Goal: Check status: Check status

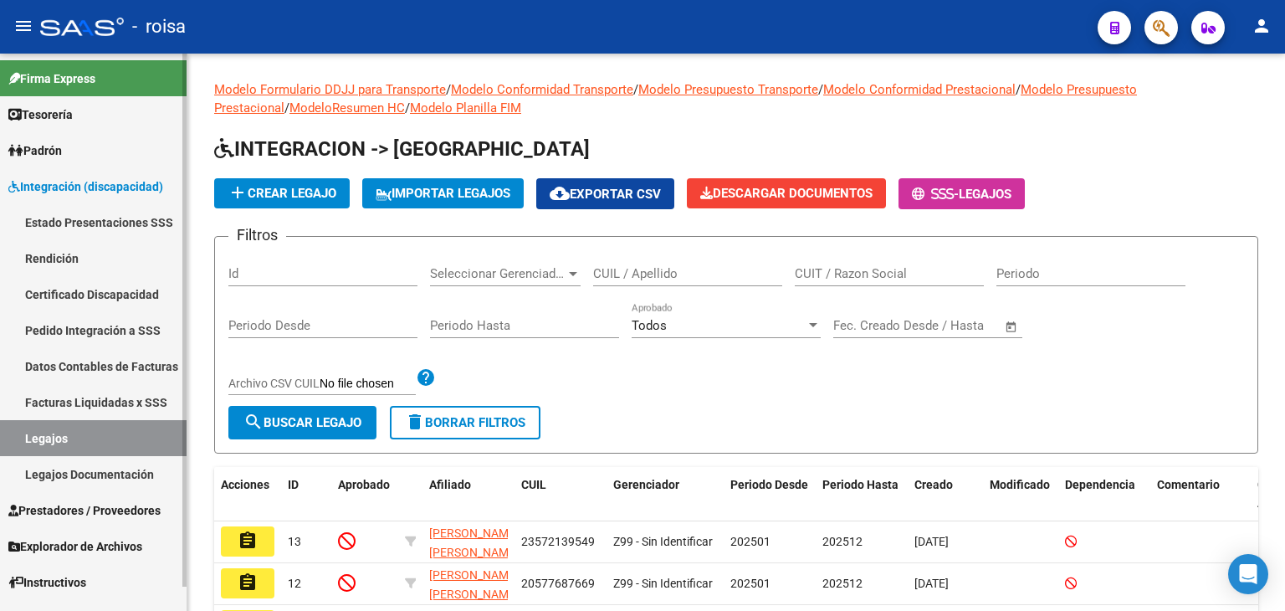
scroll to position [441, 0]
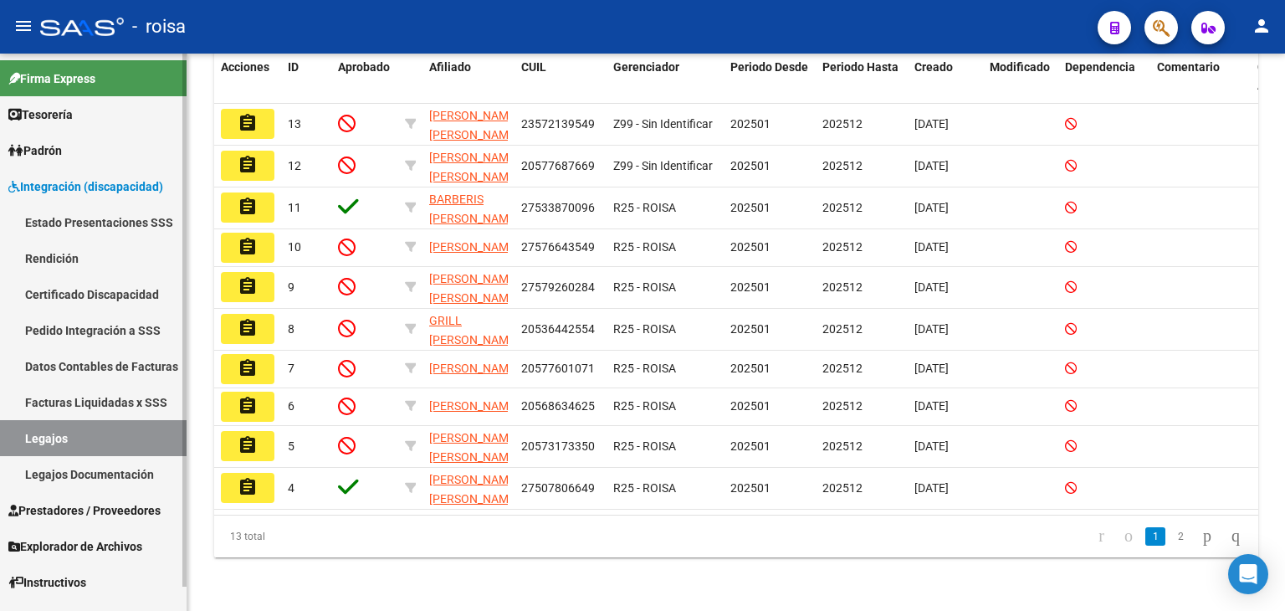
click at [109, 227] on link "Estado Presentaciones SSS" at bounding box center [93, 222] width 187 height 36
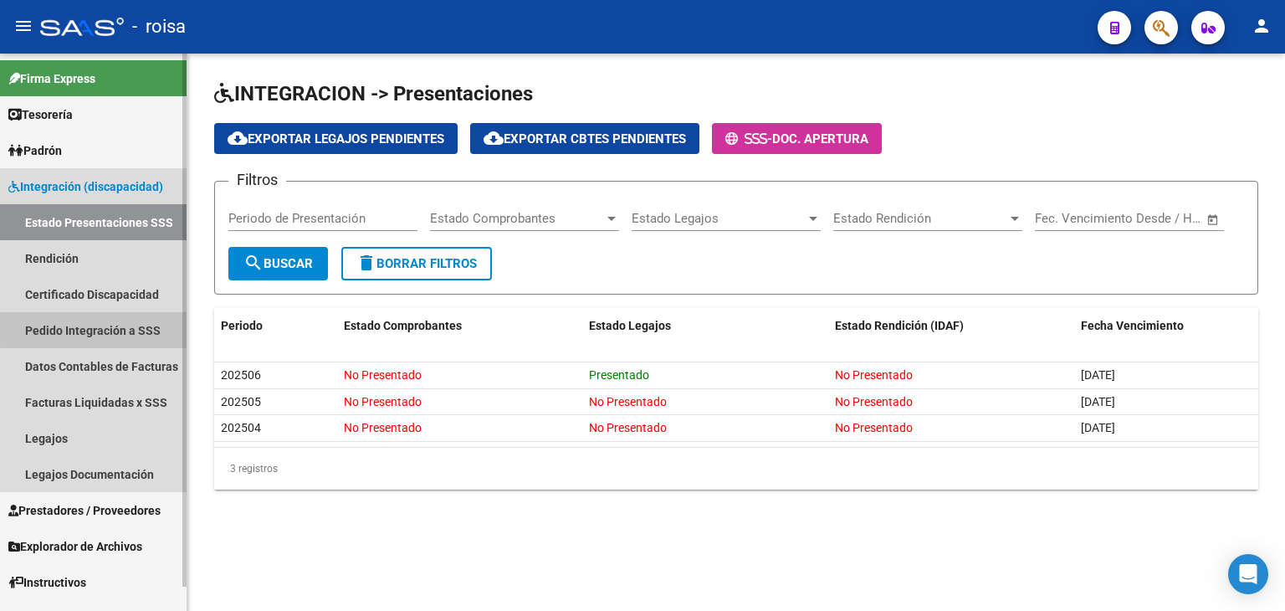
click at [95, 329] on link "Pedido Integración a SSS" at bounding box center [93, 330] width 187 height 36
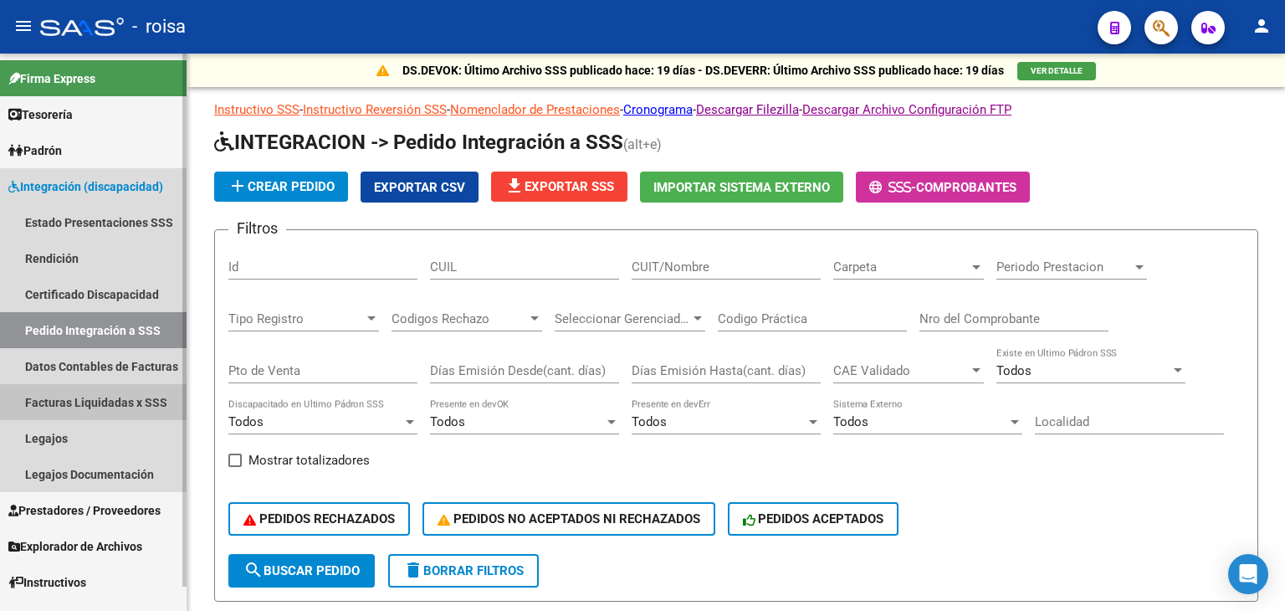
click at [75, 411] on link "Facturas Liquidadas x SSS" at bounding box center [93, 402] width 187 height 36
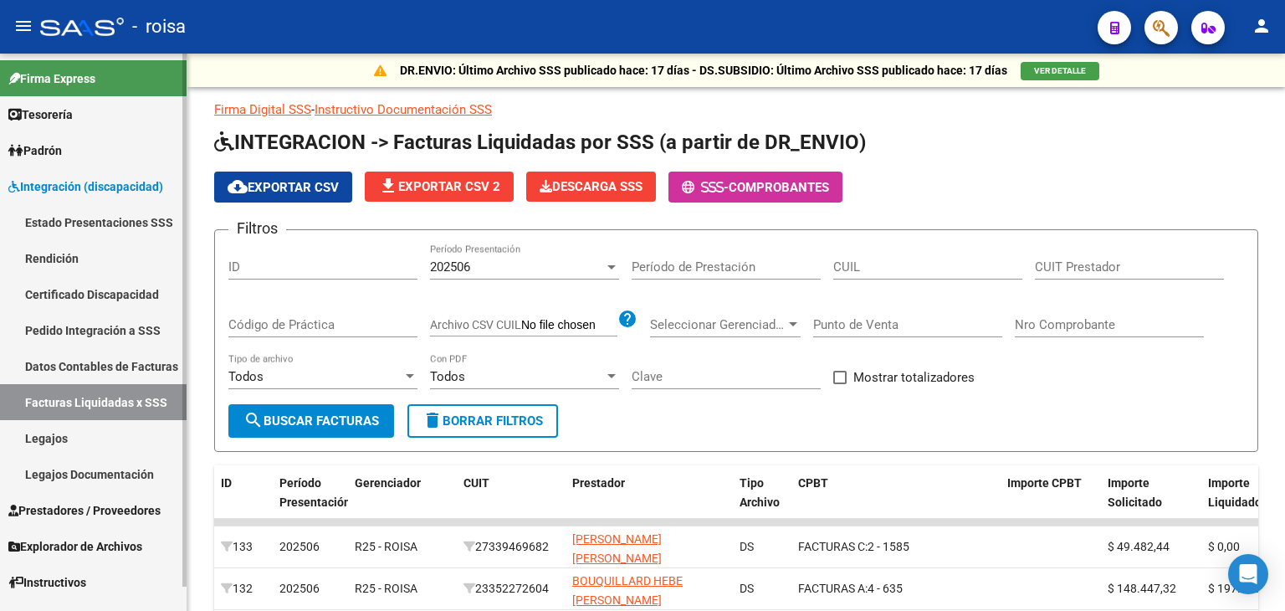
scroll to position [25, 0]
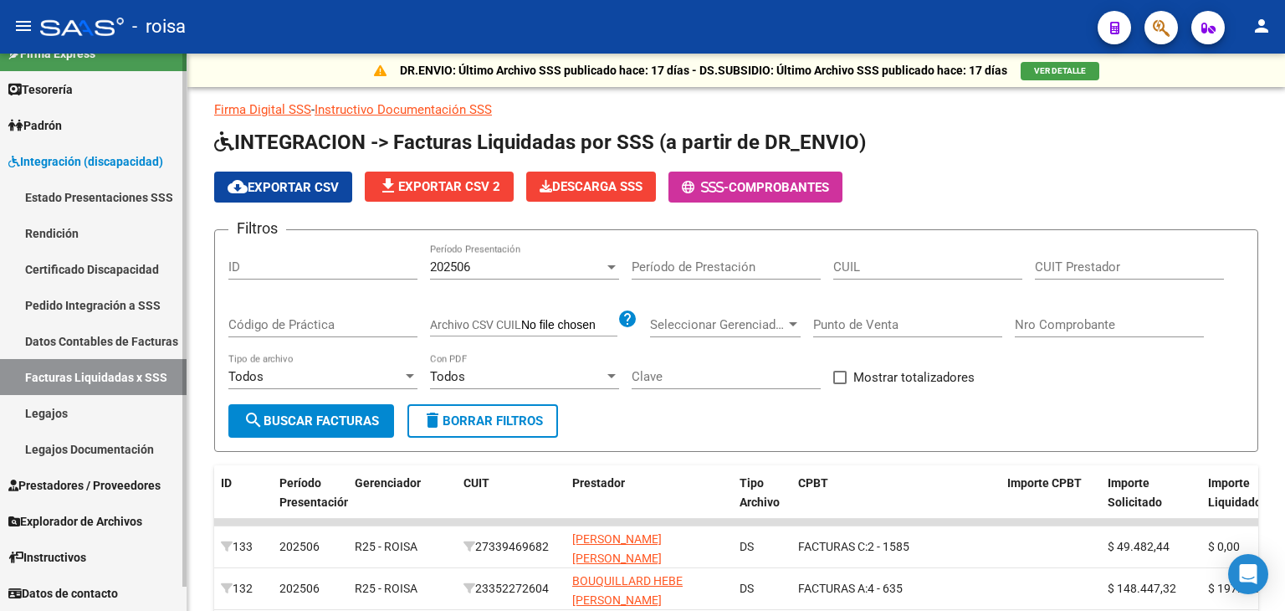
click at [184, 592] on div at bounding box center [184, 332] width 4 height 557
click at [184, 592] on div at bounding box center [184, 344] width 4 height 533
click at [99, 530] on span "Explorador de Archivos" at bounding box center [75, 521] width 134 height 18
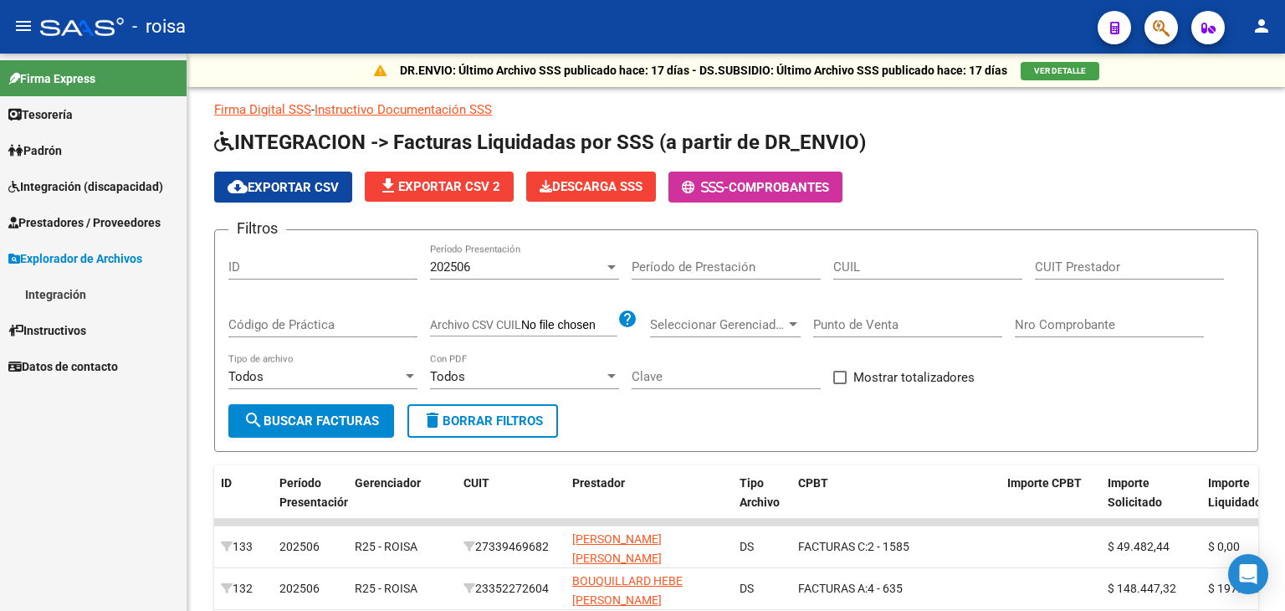
scroll to position [0, 0]
click at [59, 185] on span "Integración (discapacidad)" at bounding box center [85, 186] width 155 height 18
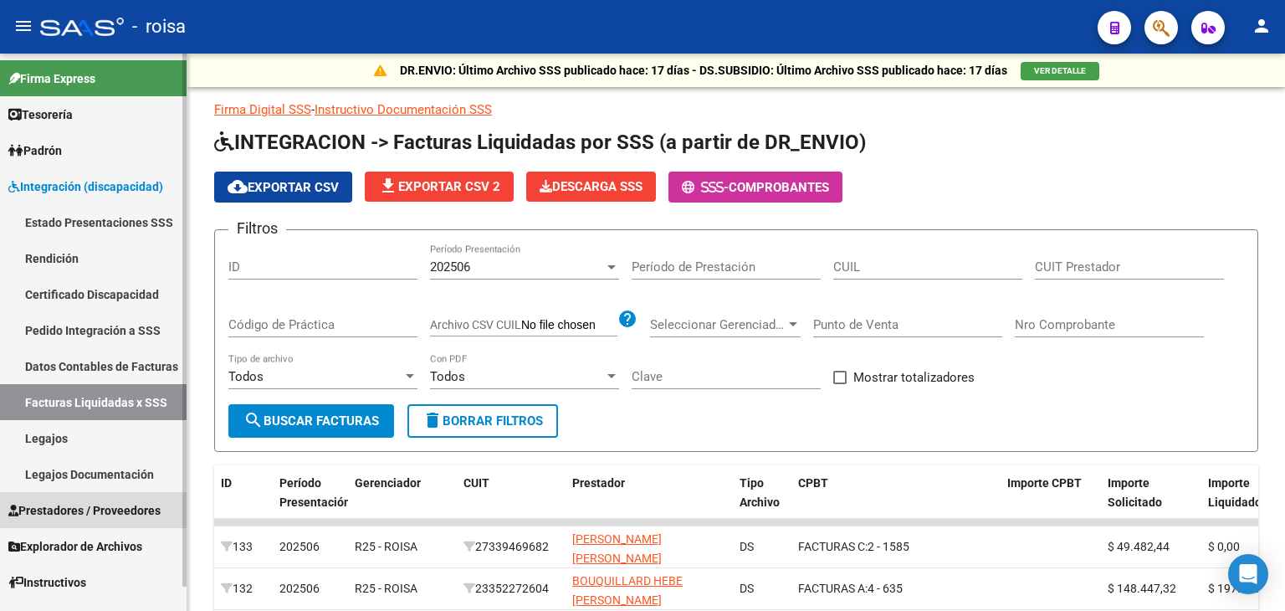
click at [57, 510] on span "Prestadores / Proveedores" at bounding box center [84, 510] width 152 height 18
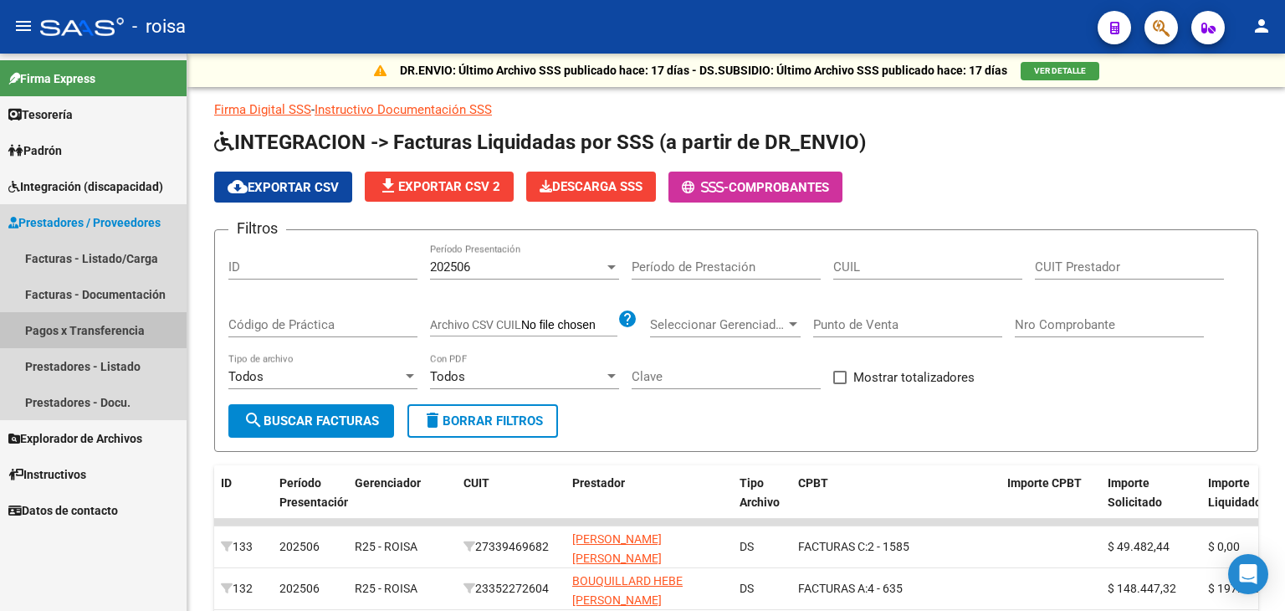
click at [53, 332] on link "Pagos x Transferencia" at bounding box center [93, 330] width 187 height 36
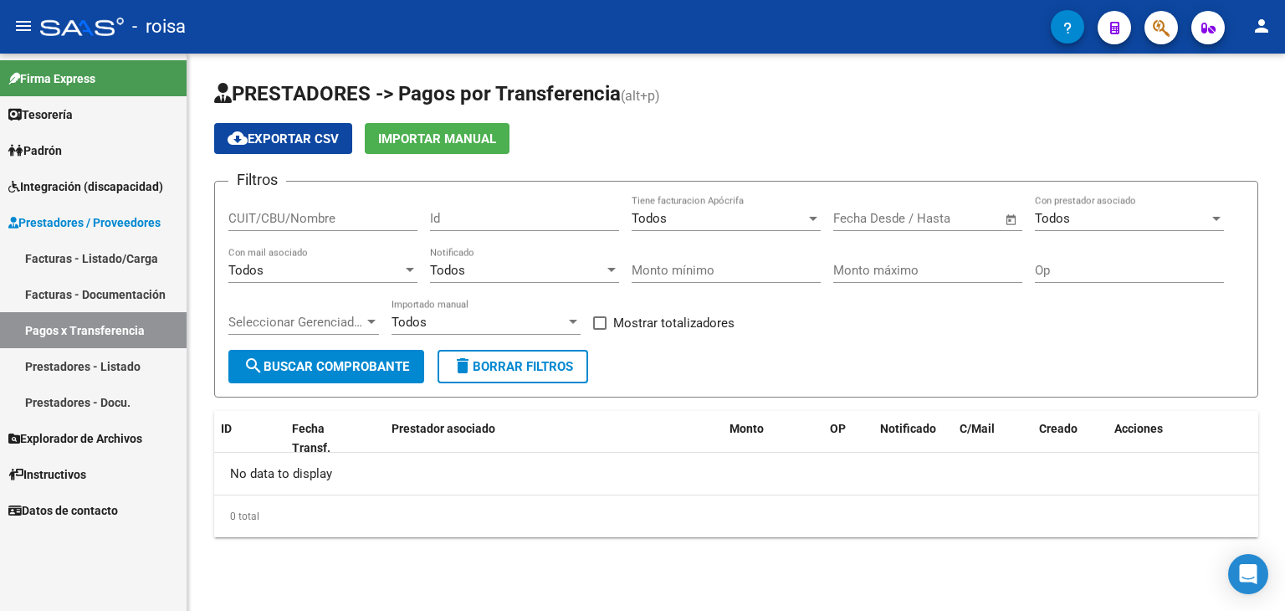
click at [100, 436] on span "Explorador de Archivos" at bounding box center [75, 438] width 134 height 18
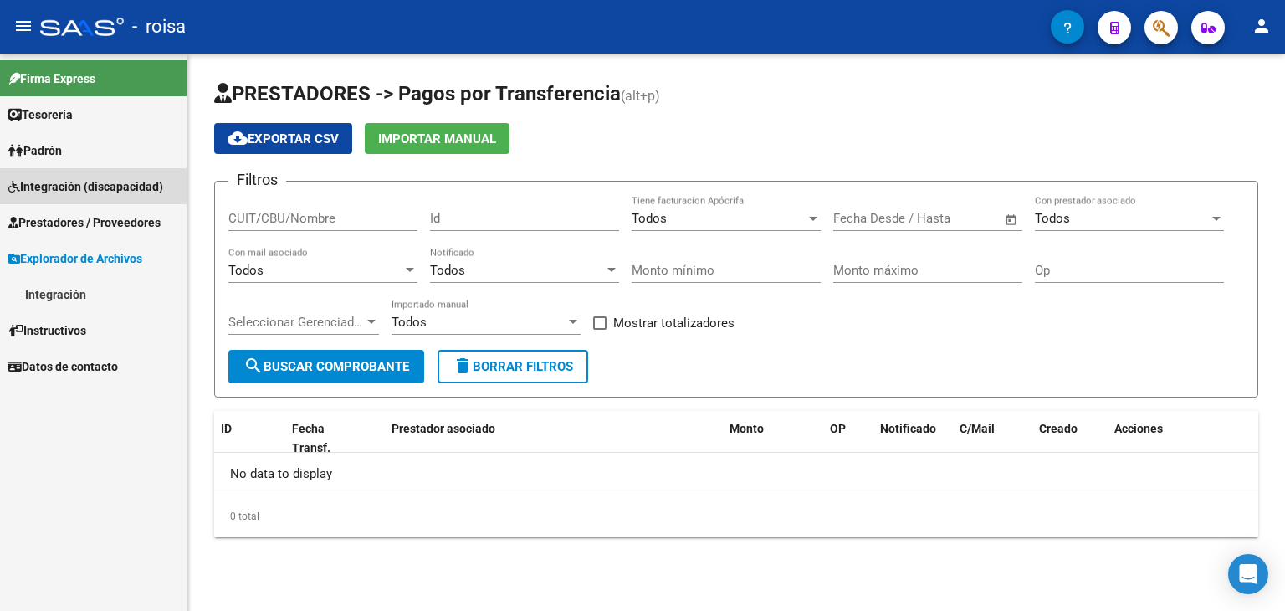
click at [57, 182] on span "Integración (discapacidad)" at bounding box center [85, 186] width 155 height 18
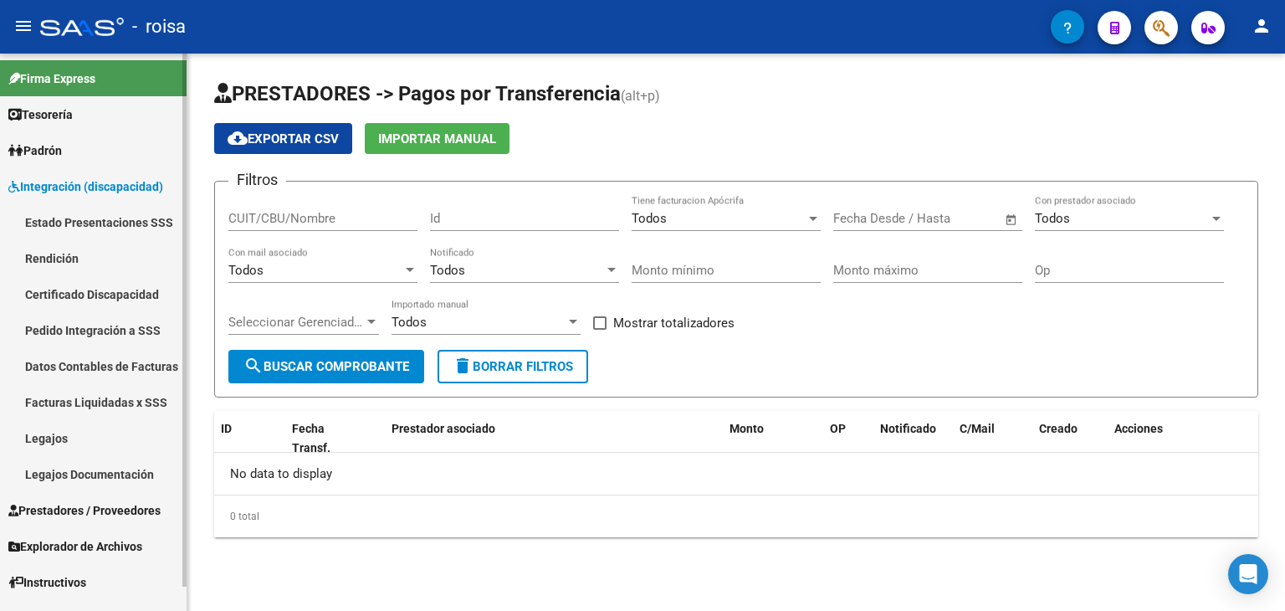
click at [72, 110] on span "Tesorería" at bounding box center [40, 114] width 64 height 18
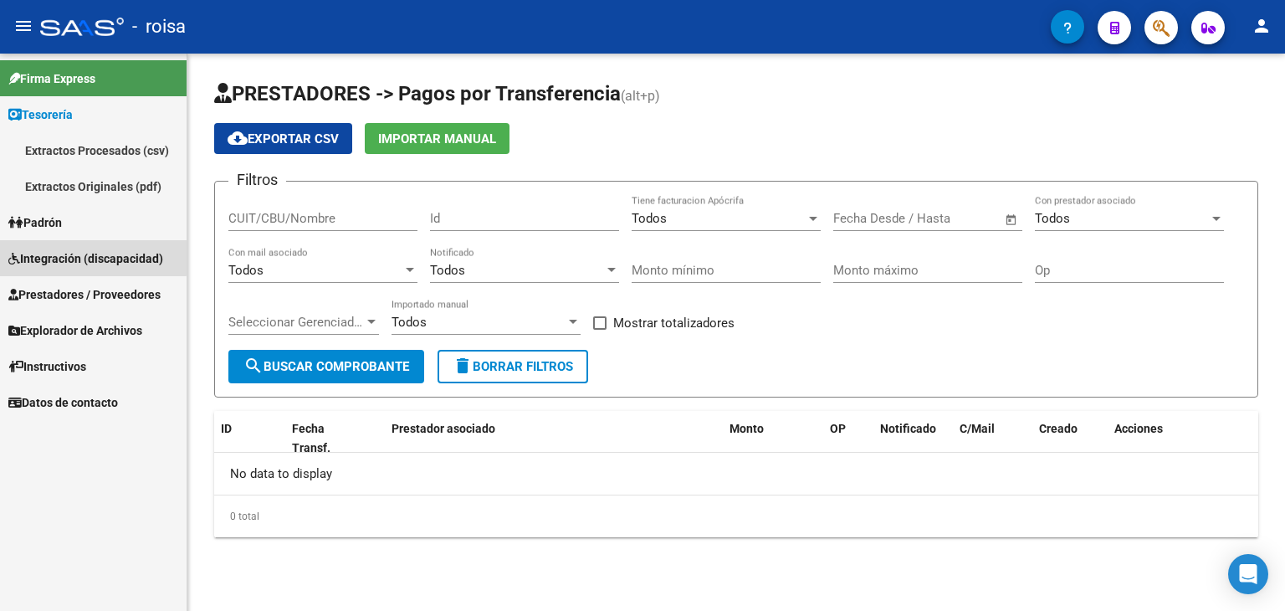
click at [57, 255] on span "Integración (discapacidad)" at bounding box center [85, 258] width 155 height 18
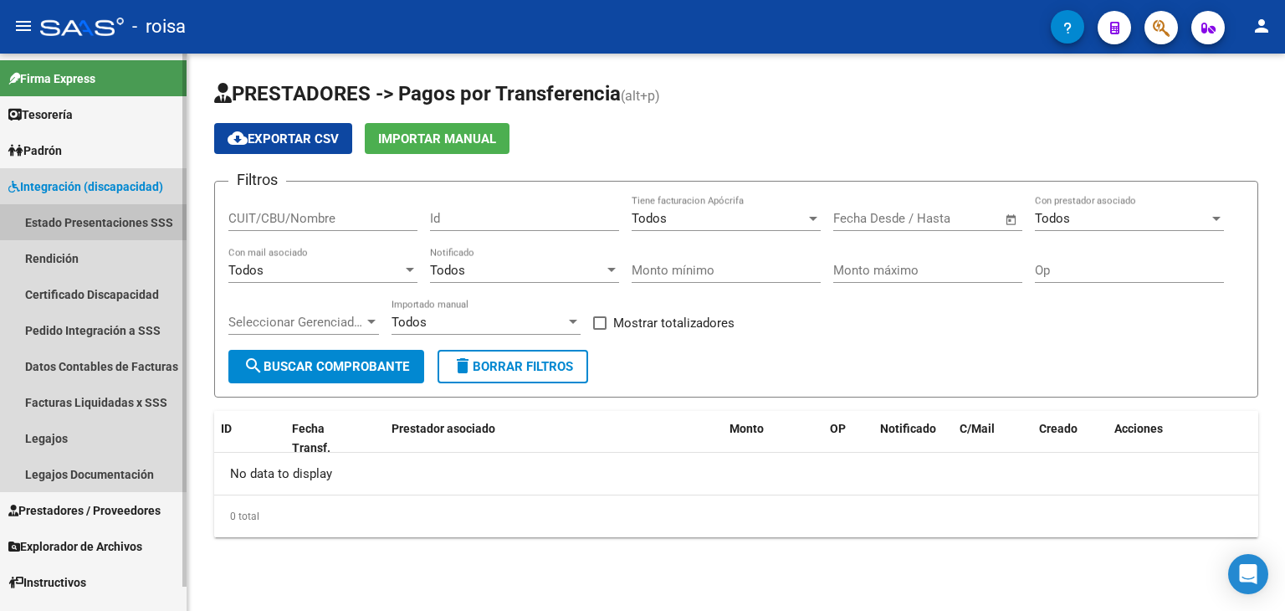
click at [61, 221] on link "Estado Presentaciones SSS" at bounding box center [93, 222] width 187 height 36
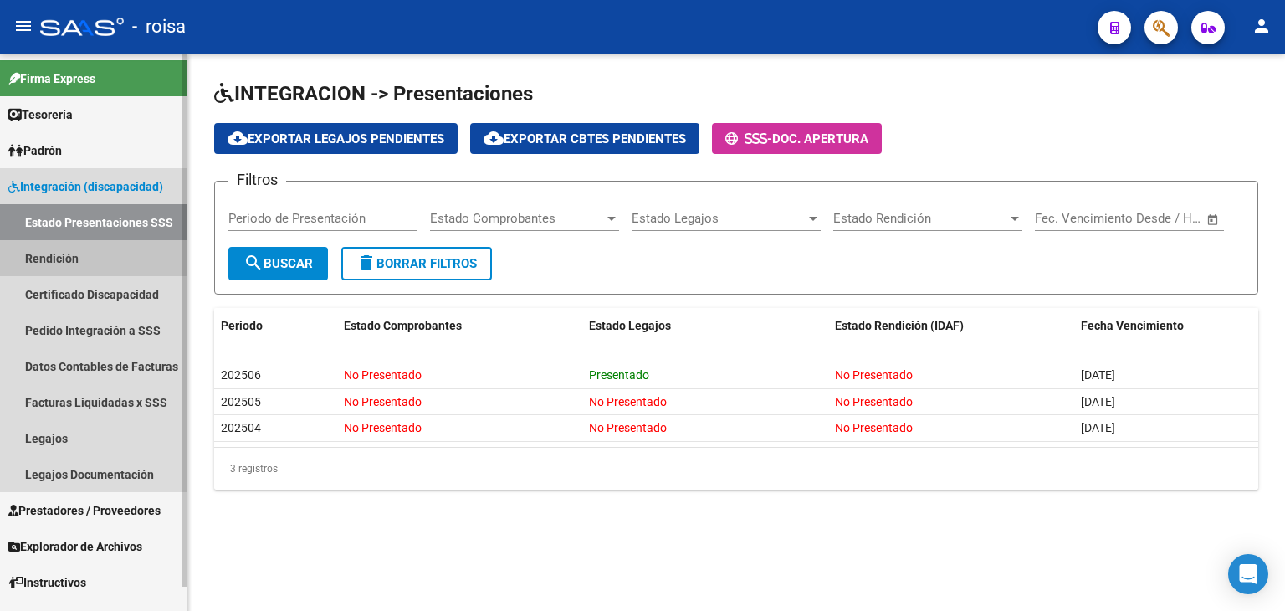
click at [57, 256] on link "Rendición" at bounding box center [93, 258] width 187 height 36
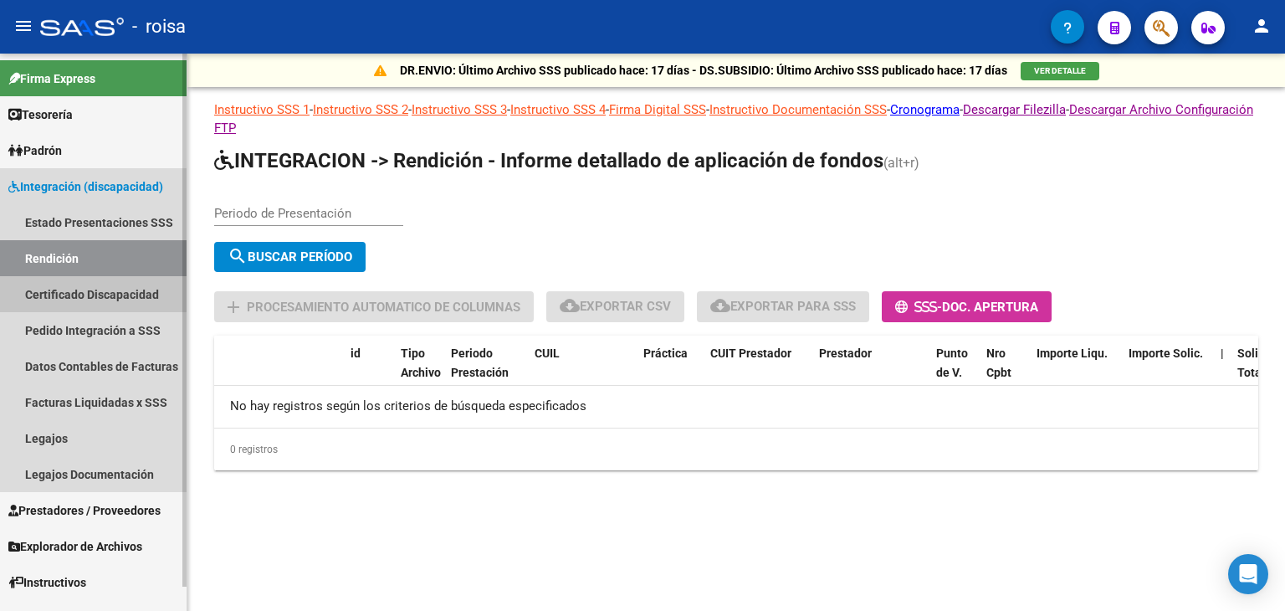
click at [57, 296] on link "Certificado Discapacidad" at bounding box center [93, 294] width 187 height 36
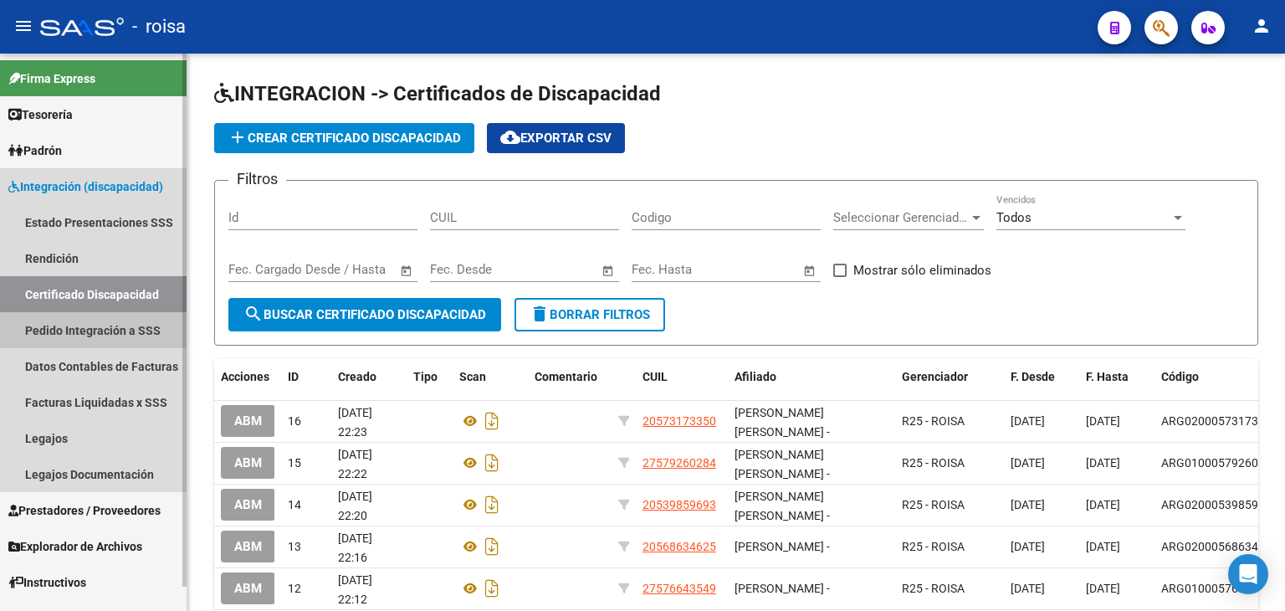
click at [56, 324] on link "Pedido Integración a SSS" at bounding box center [93, 330] width 187 height 36
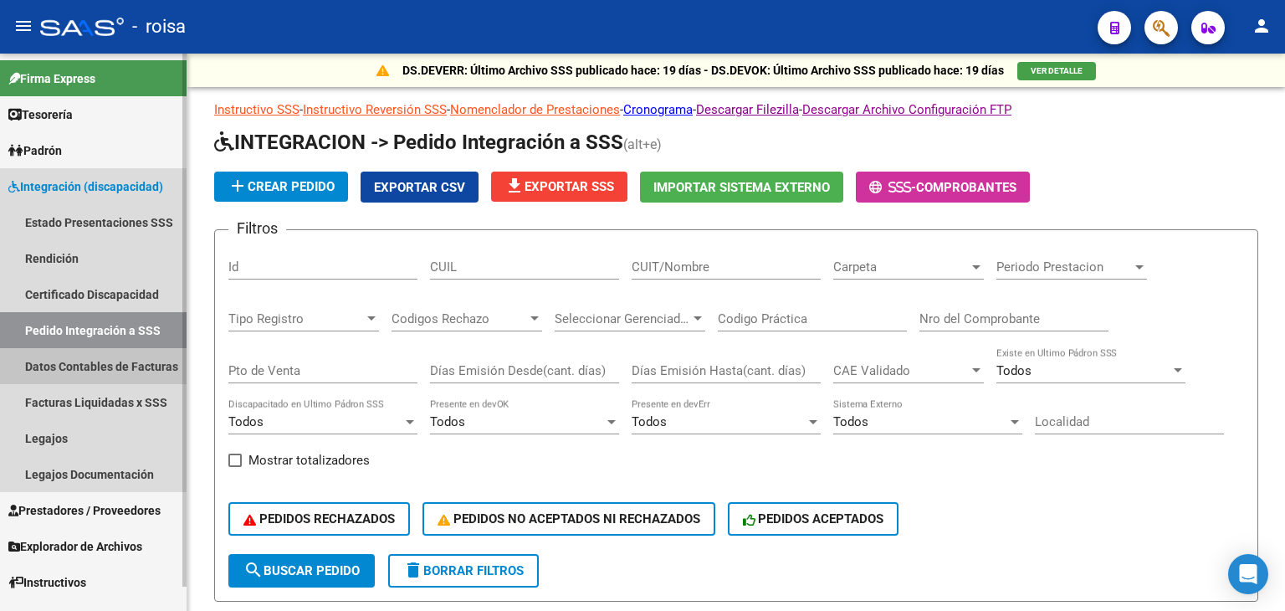
click at [52, 363] on link "Datos Contables de Facturas" at bounding box center [93, 366] width 187 height 36
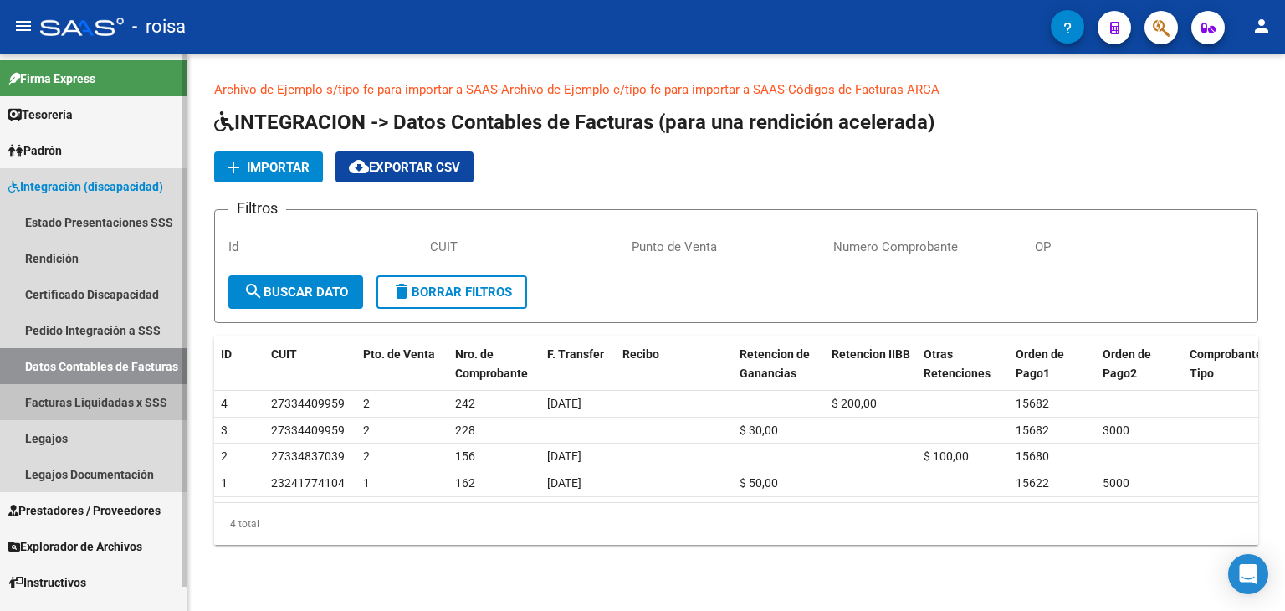
click at [51, 407] on link "Facturas Liquidadas x SSS" at bounding box center [93, 402] width 187 height 36
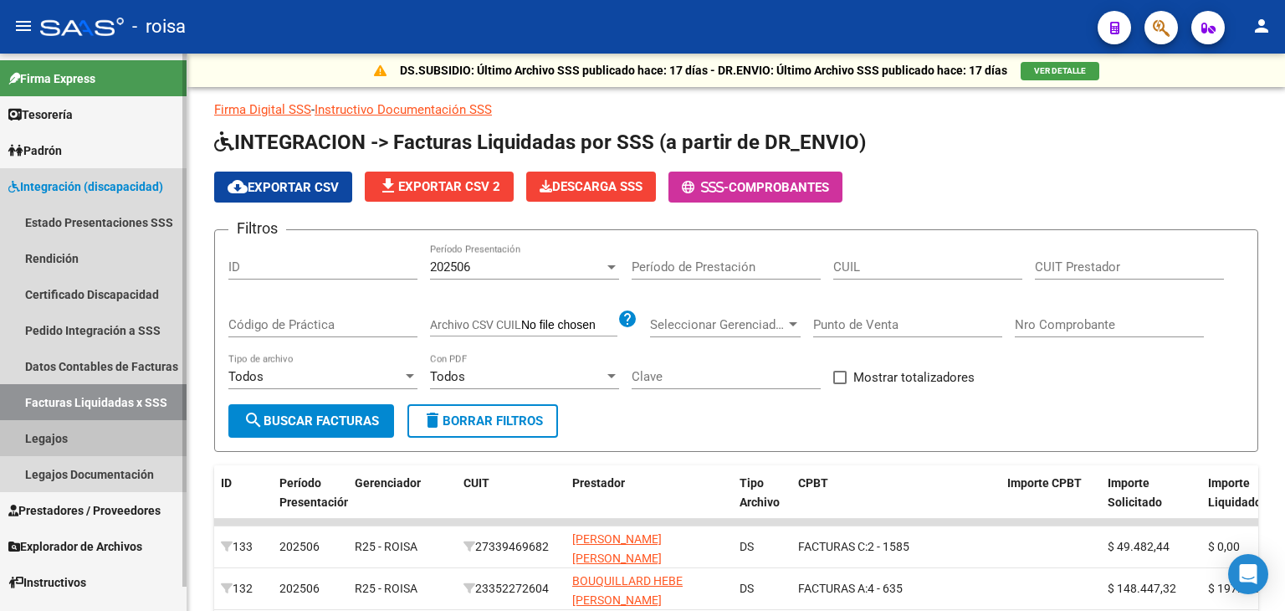
click at [47, 438] on link "Legajos" at bounding box center [93, 438] width 187 height 36
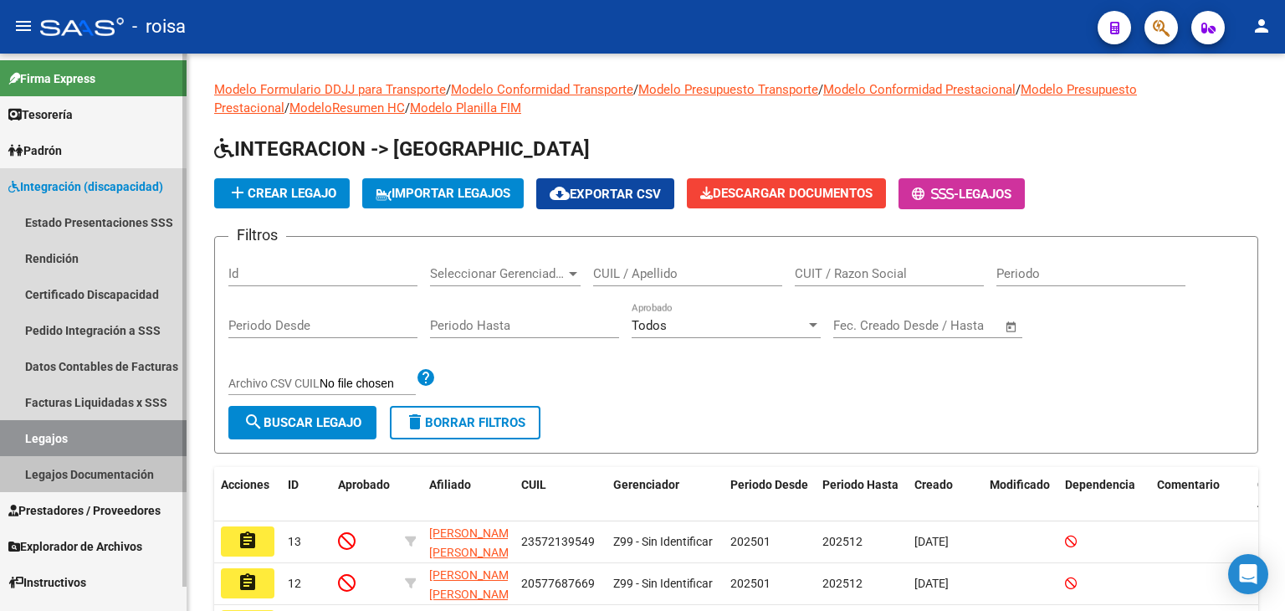
click at [50, 470] on link "Legajos Documentación" at bounding box center [93, 474] width 187 height 36
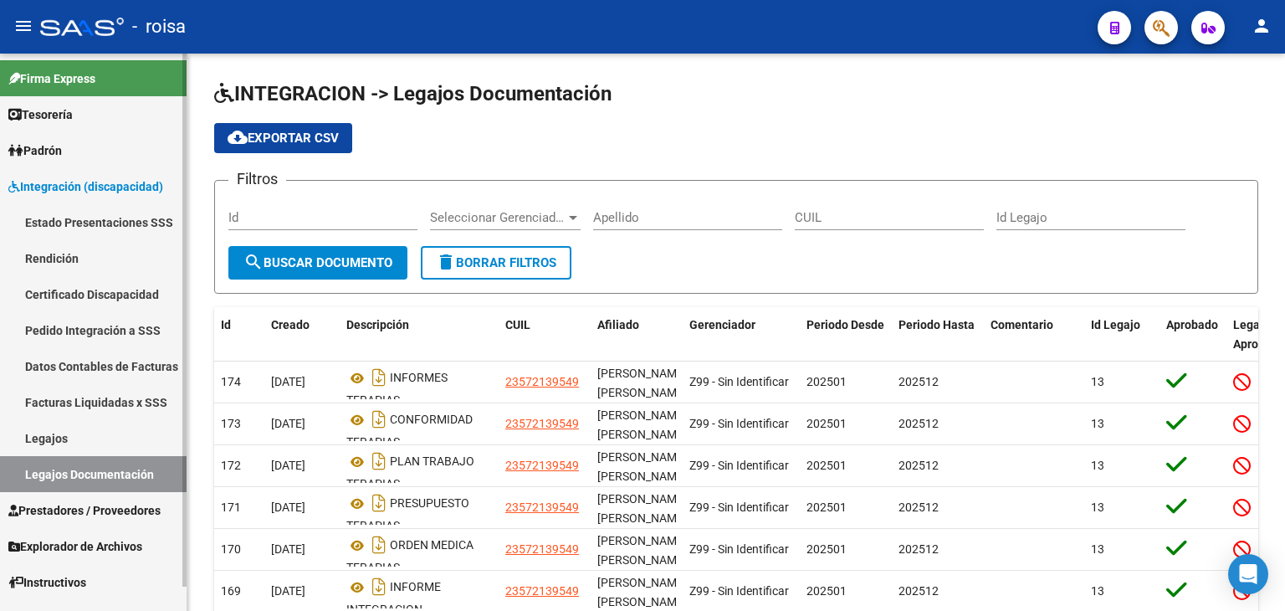
scroll to position [25, 0]
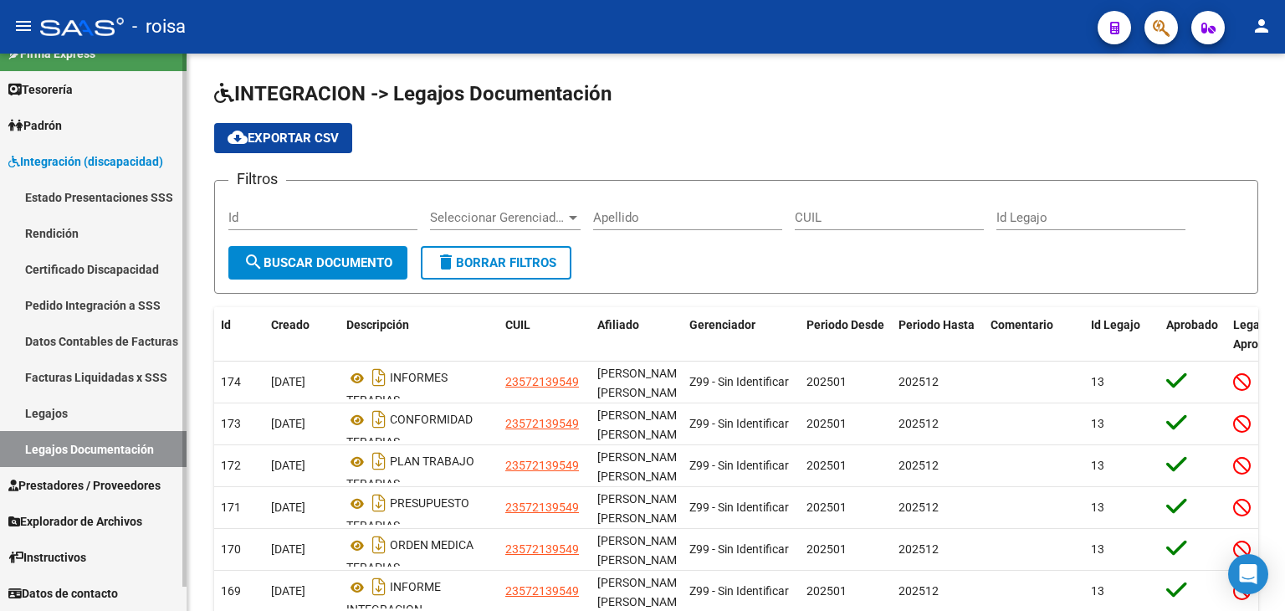
click at [183, 596] on div at bounding box center [184, 332] width 4 height 557
click at [183, 596] on div at bounding box center [184, 344] width 4 height 533
click at [119, 487] on span "Prestadores / Proveedores" at bounding box center [84, 485] width 152 height 18
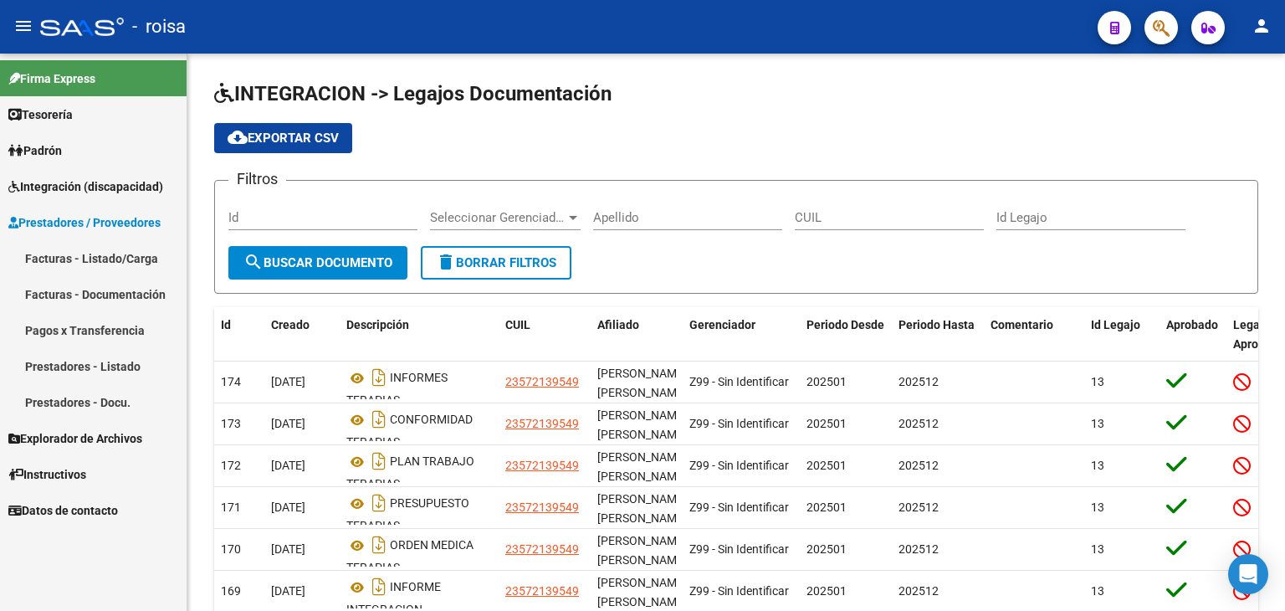
scroll to position [0, 0]
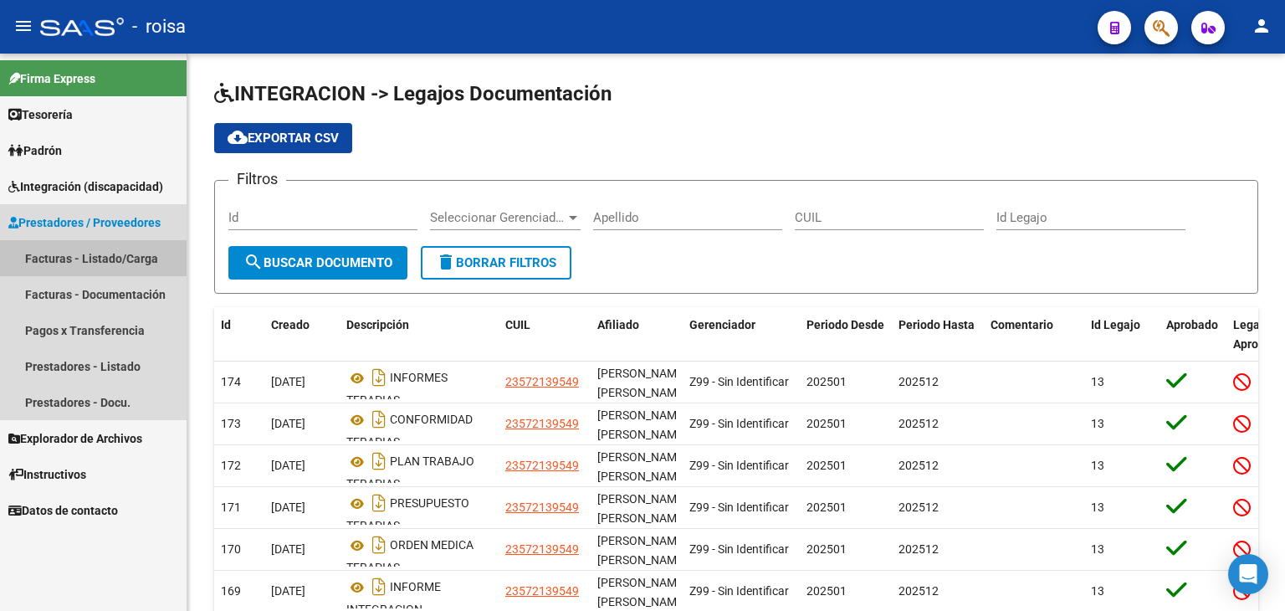
click at [124, 256] on link "Facturas - Listado/Carga" at bounding box center [93, 258] width 187 height 36
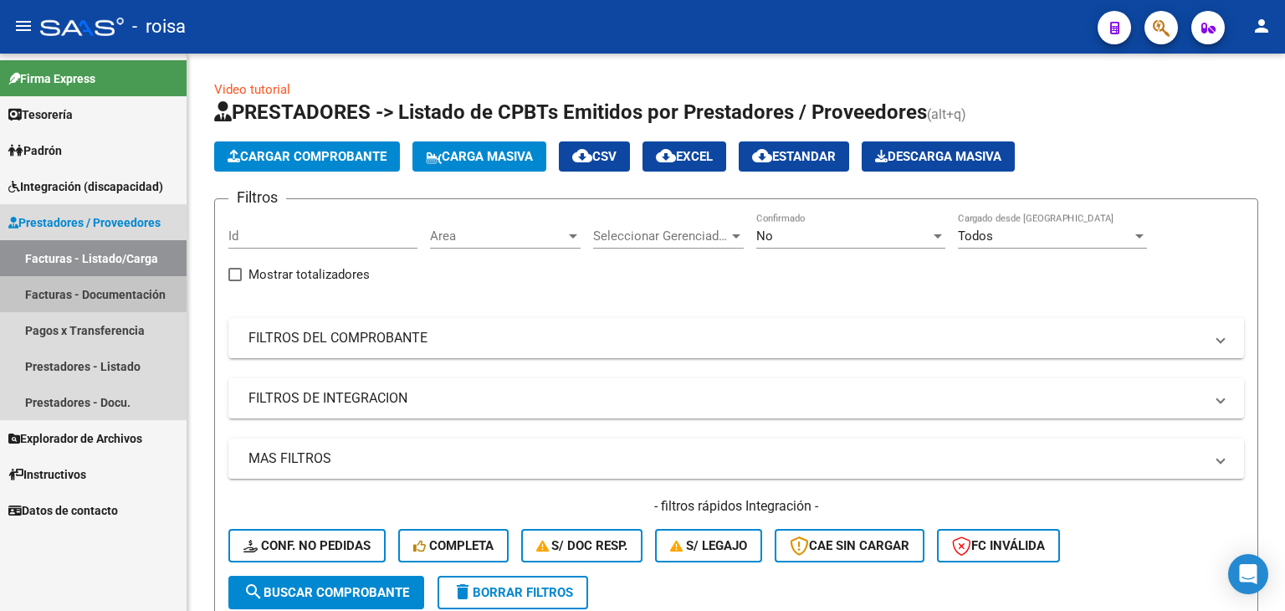
click at [100, 300] on link "Facturas - Documentación" at bounding box center [93, 294] width 187 height 36
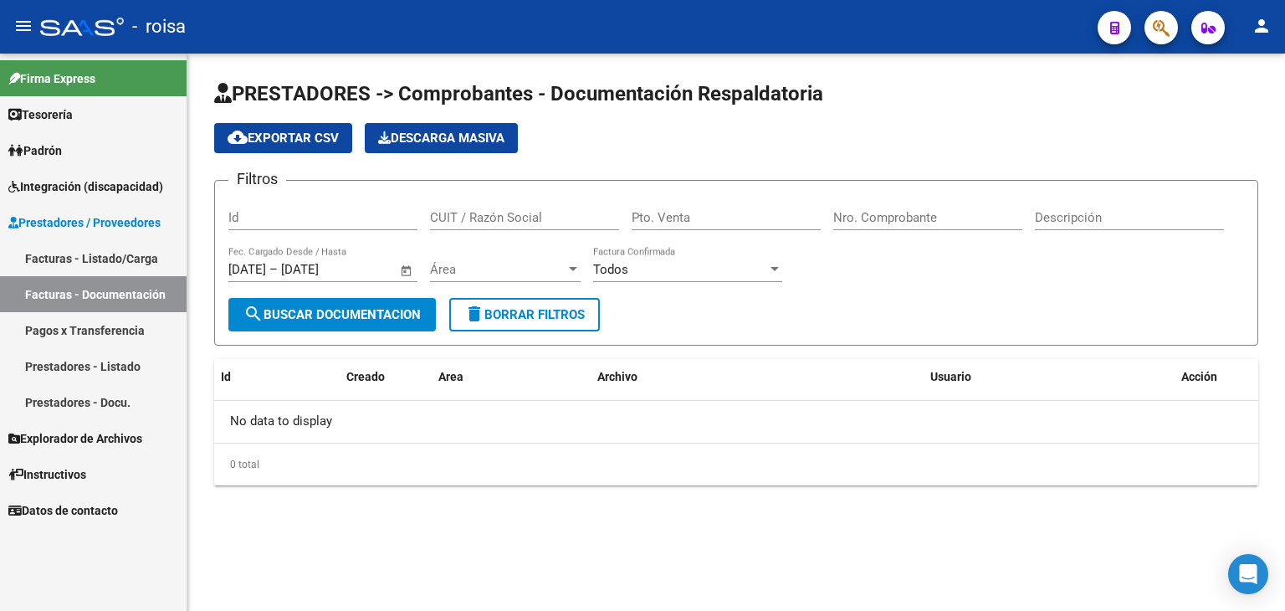
click at [79, 442] on span "Explorador de Archivos" at bounding box center [75, 438] width 134 height 18
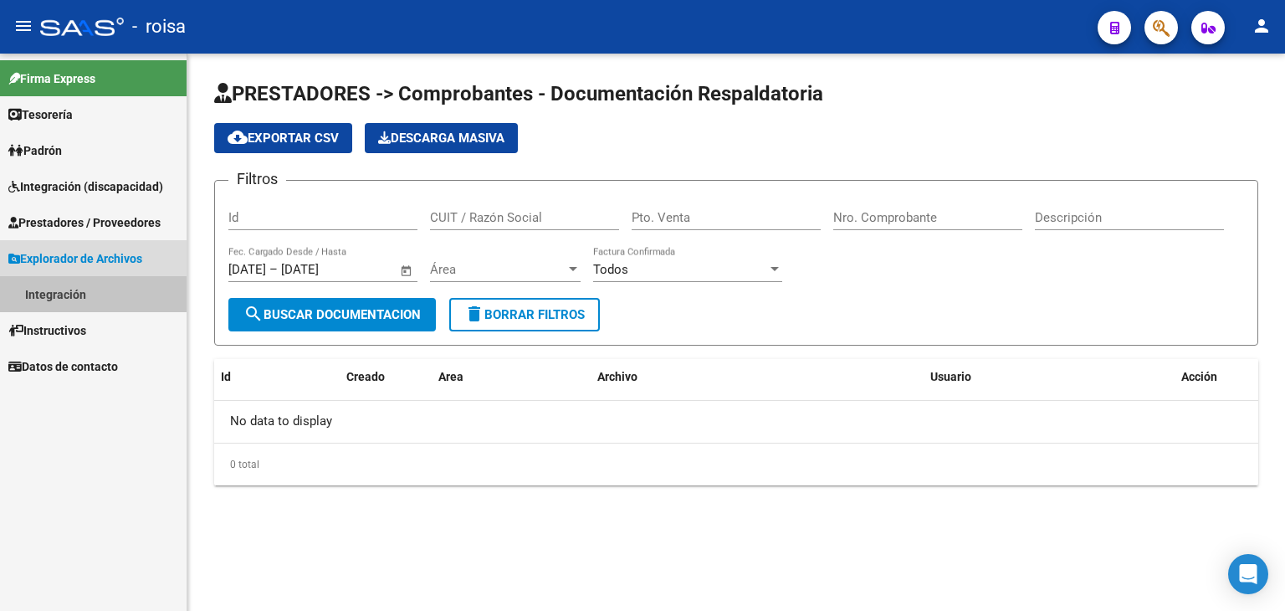
click at [77, 293] on link "Integración" at bounding box center [93, 294] width 187 height 36
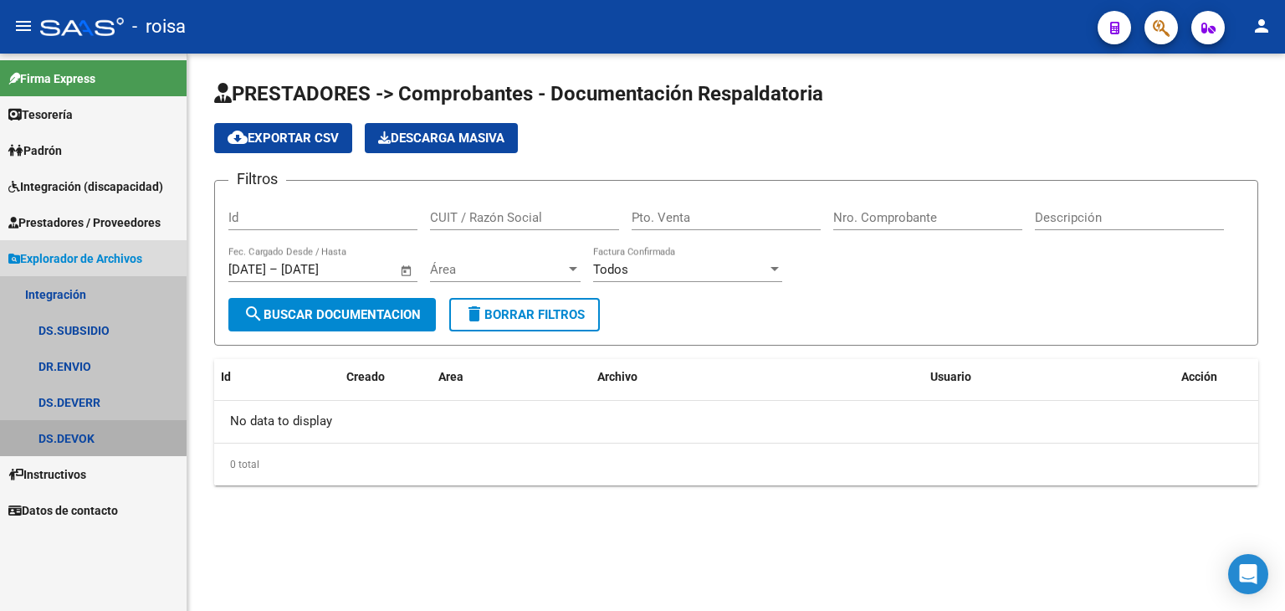
click at [76, 436] on link "DS.DEVOK" at bounding box center [93, 438] width 187 height 36
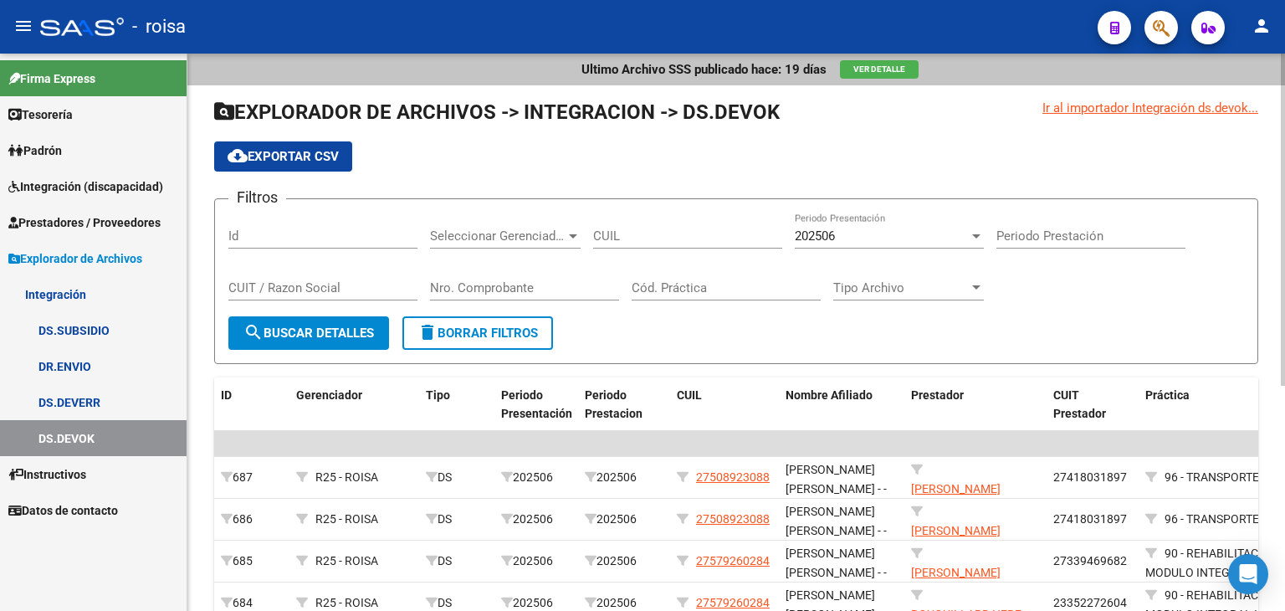
click at [803, 336] on form "Filtros Id Seleccionar Gerenciador Seleccionar Gerenciador CUIL 202506 Periodo …" at bounding box center [736, 281] width 1044 height 166
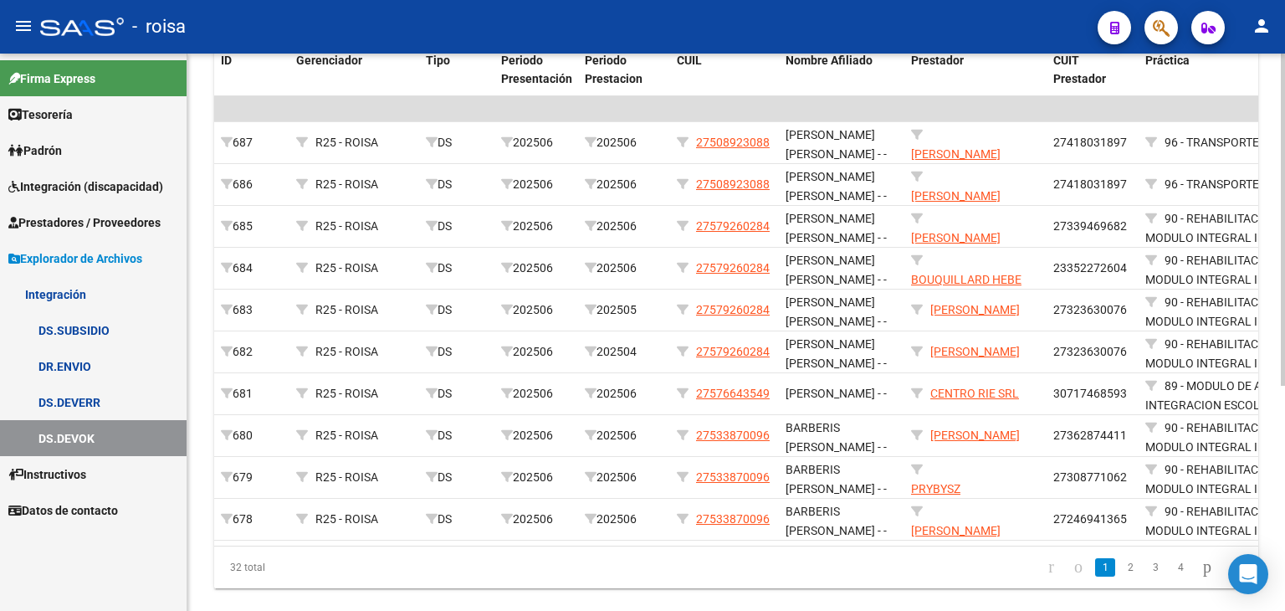
scroll to position [368, 0]
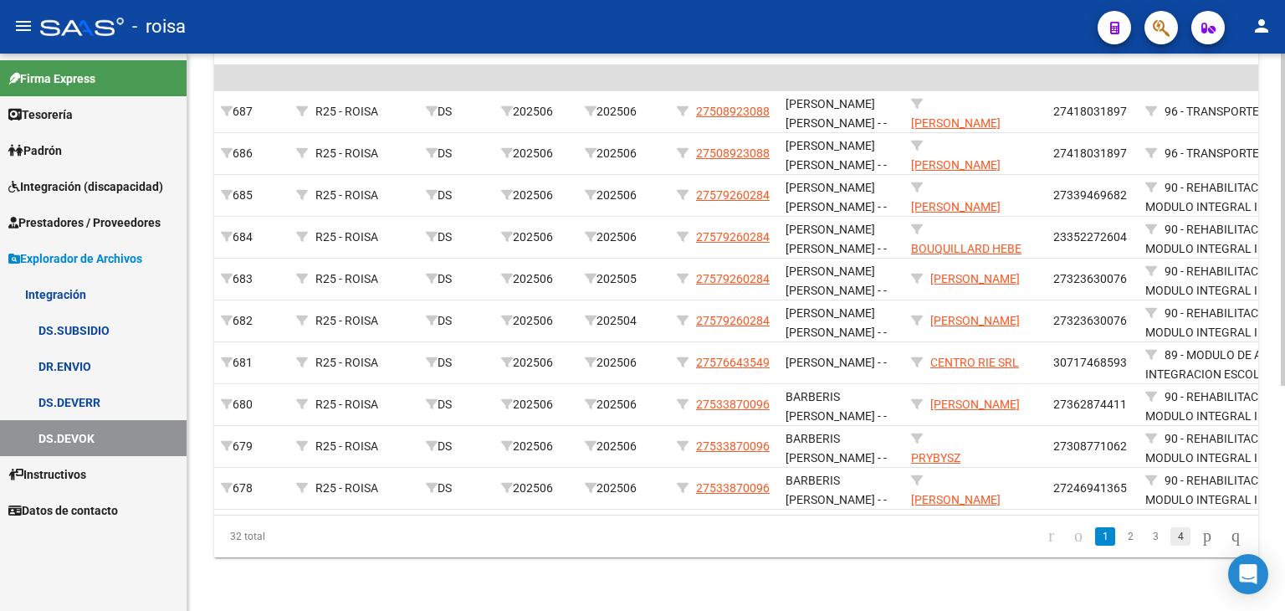
click at [1171, 545] on link "4" at bounding box center [1181, 536] width 20 height 18
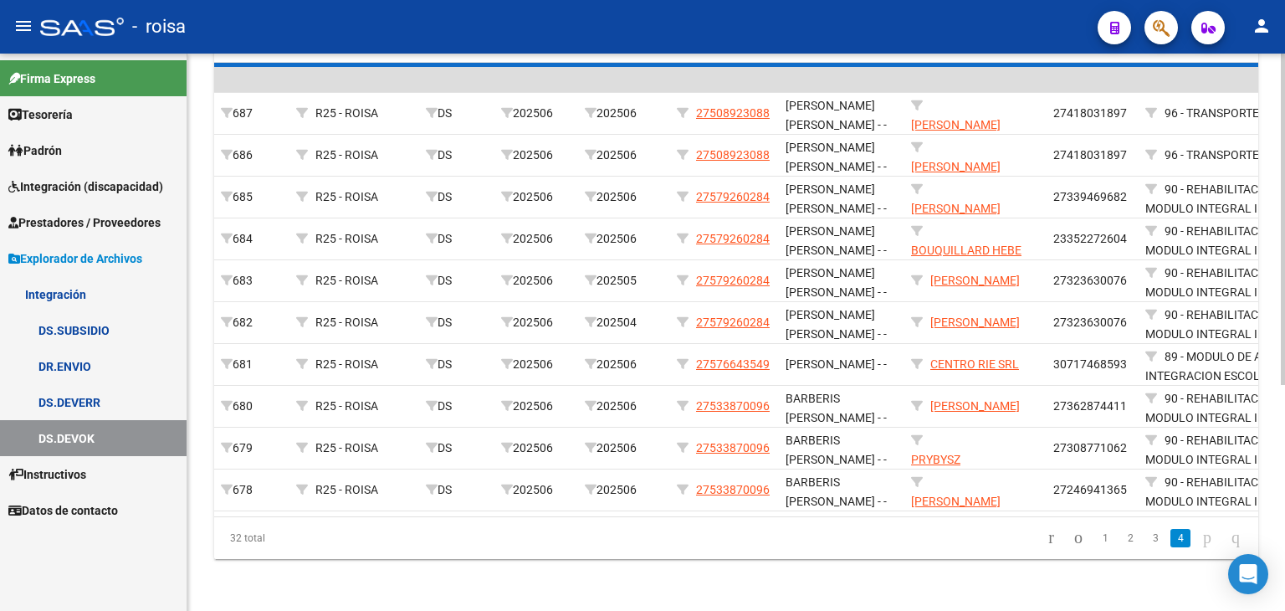
scroll to position [42, 0]
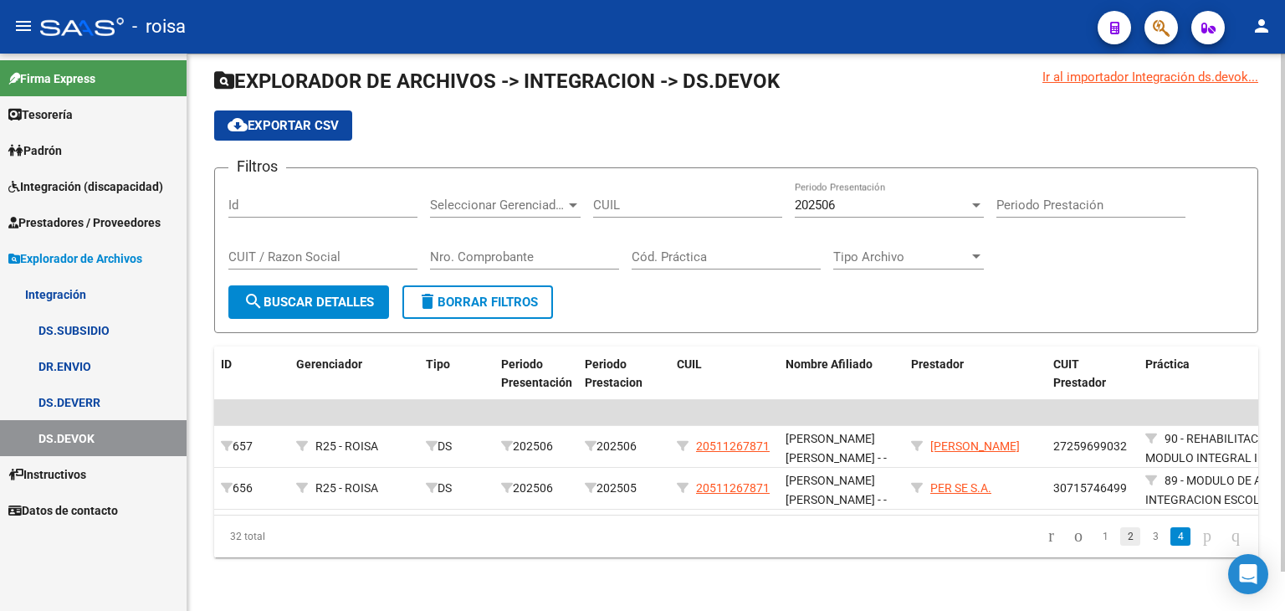
click at [1120, 531] on link "2" at bounding box center [1130, 536] width 20 height 18
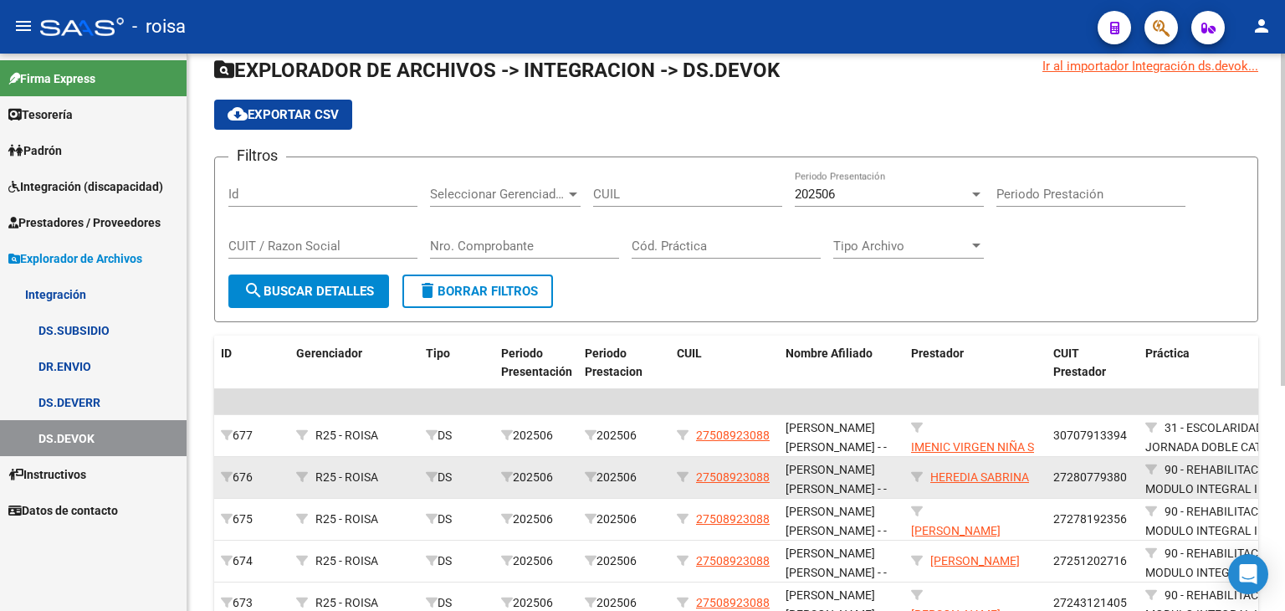
click at [1078, 486] on datatable-body-cell "27280779380" at bounding box center [1093, 477] width 92 height 41
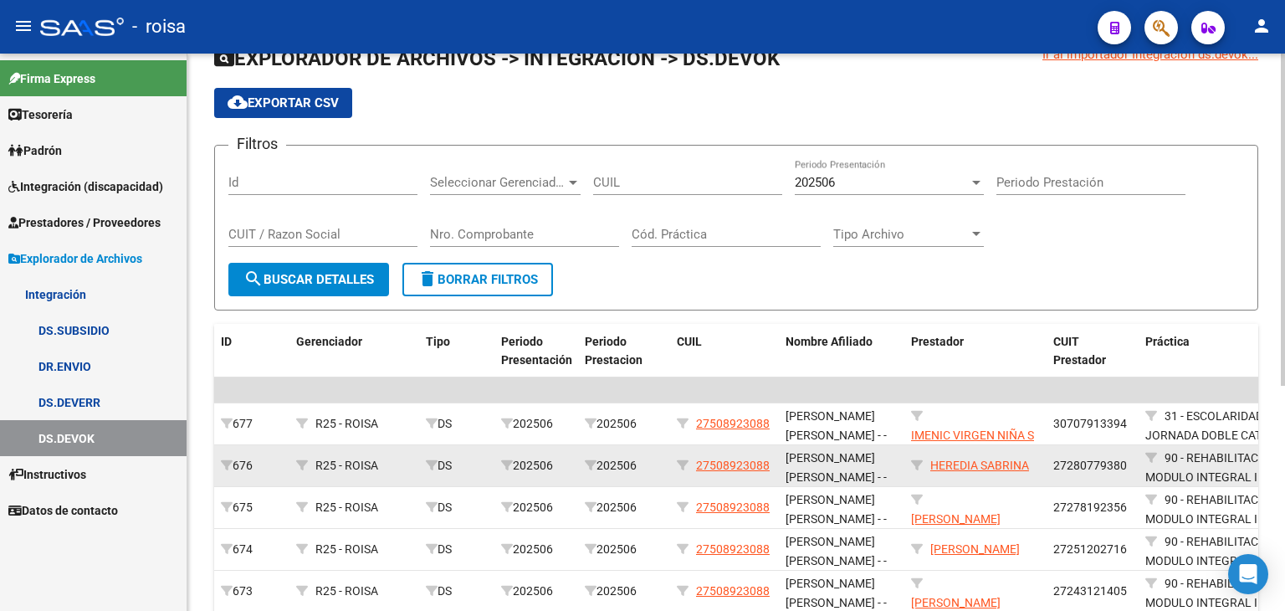
scroll to position [353, 0]
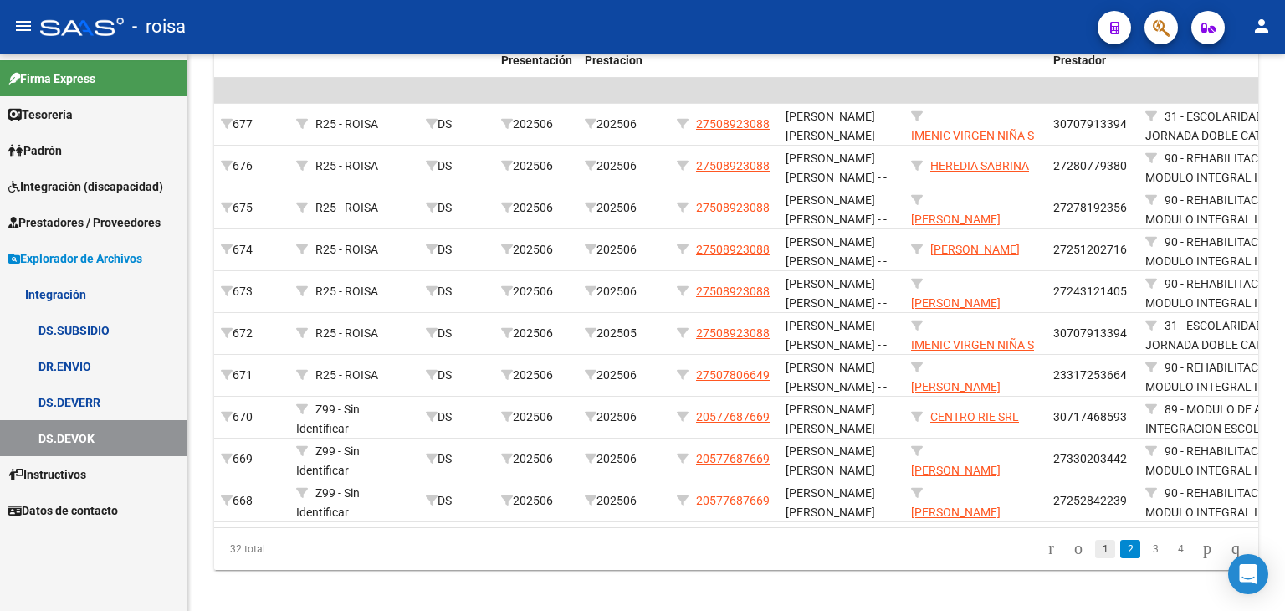
click at [1095, 556] on link "1" at bounding box center [1105, 549] width 20 height 18
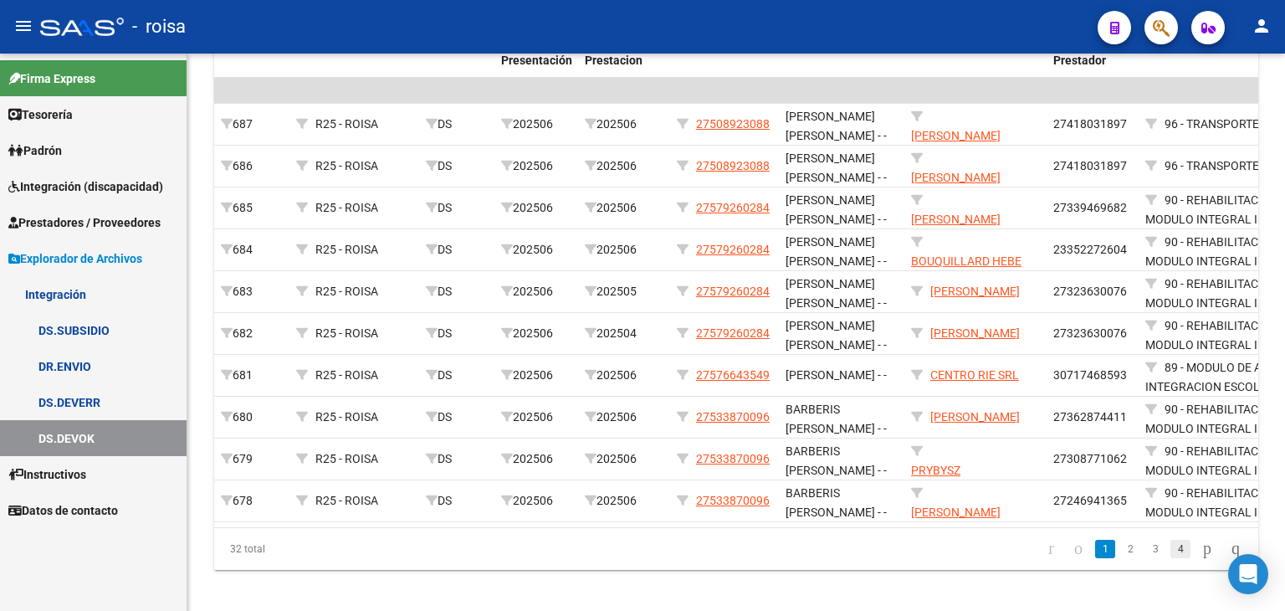
click at [1171, 557] on link "4" at bounding box center [1181, 549] width 20 height 18
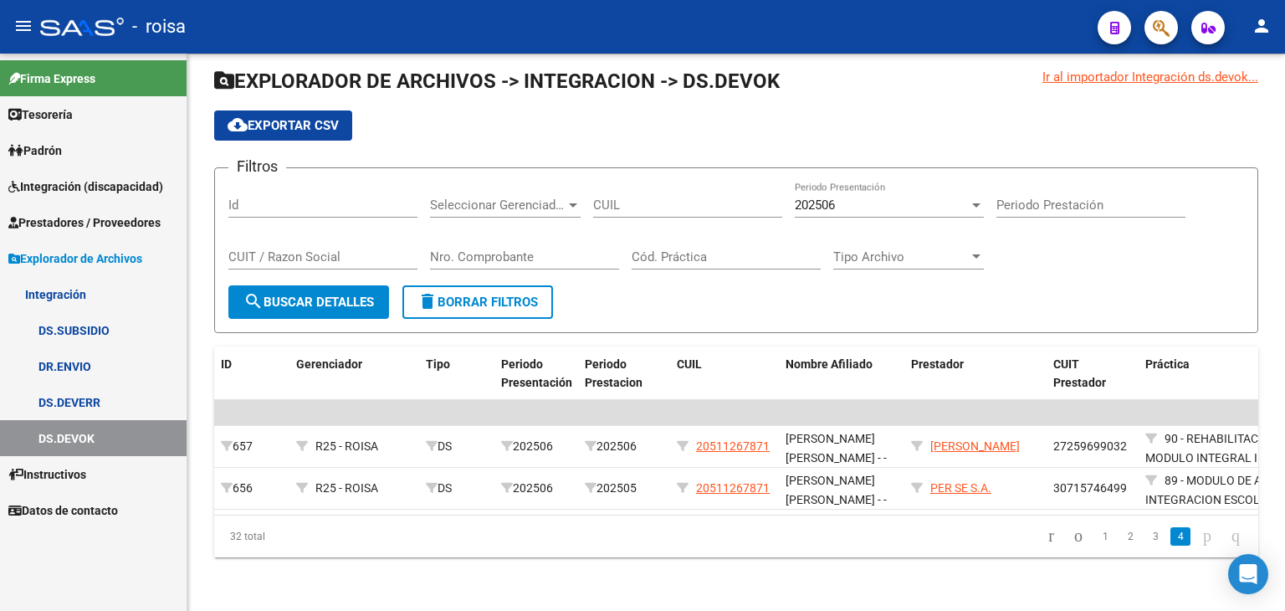
scroll to position [42, 0]
click at [843, 197] on div "202506" at bounding box center [882, 204] width 174 height 15
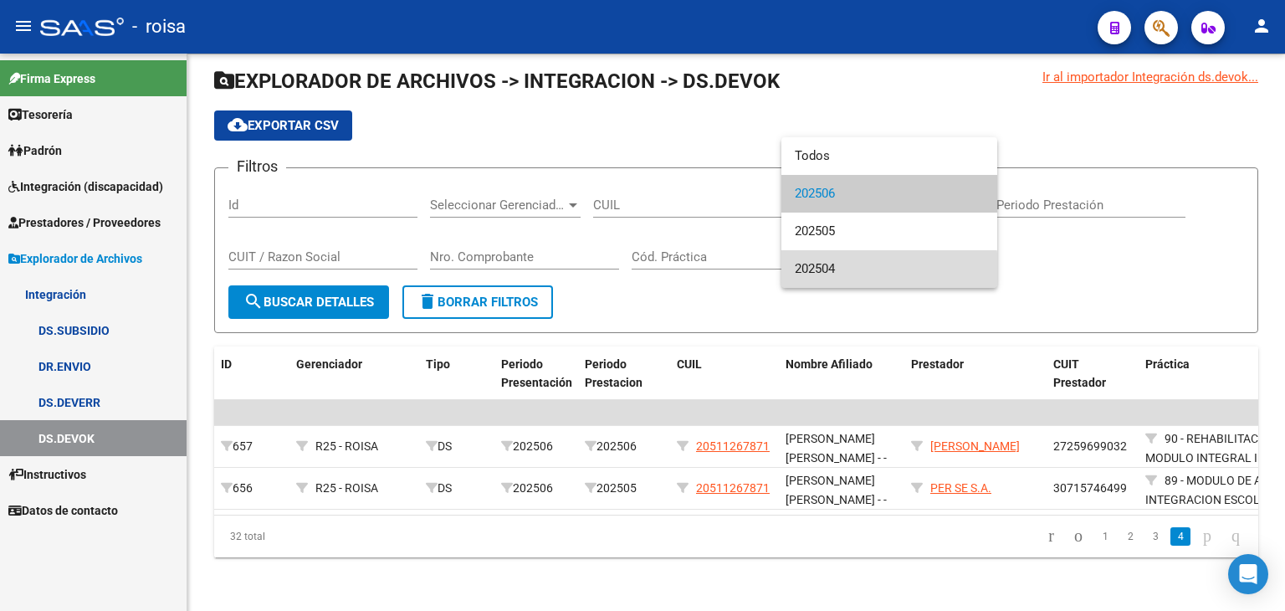
click at [817, 270] on span "202504" at bounding box center [889, 269] width 189 height 38
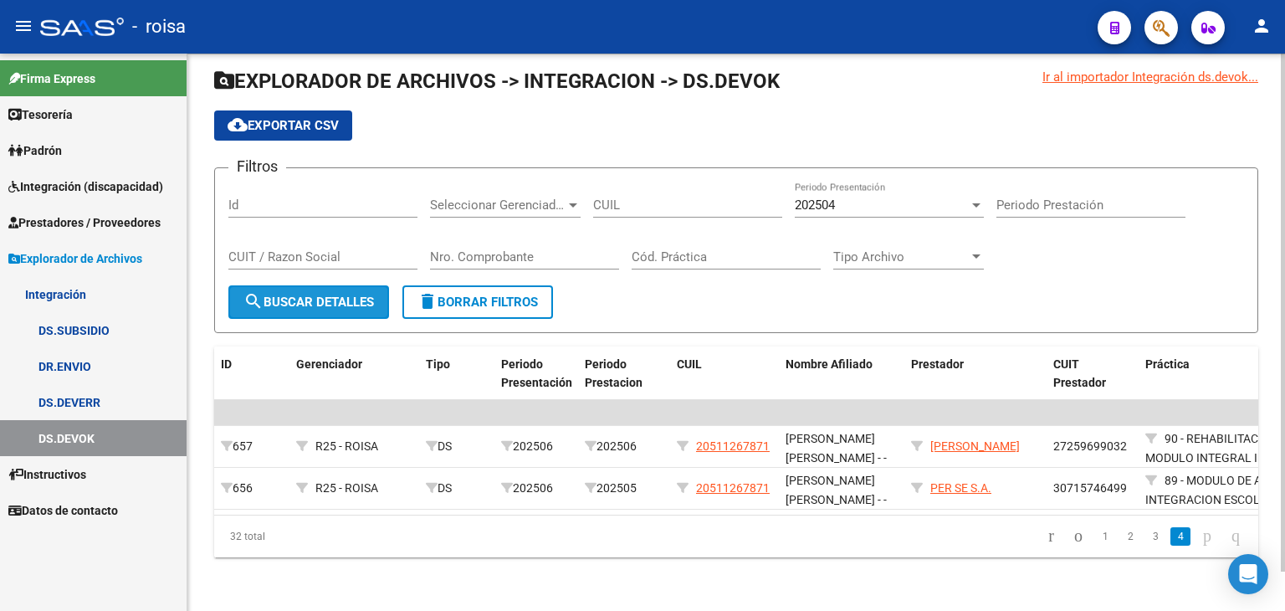
click at [368, 295] on span "search Buscar Detalles" at bounding box center [308, 302] width 131 height 15
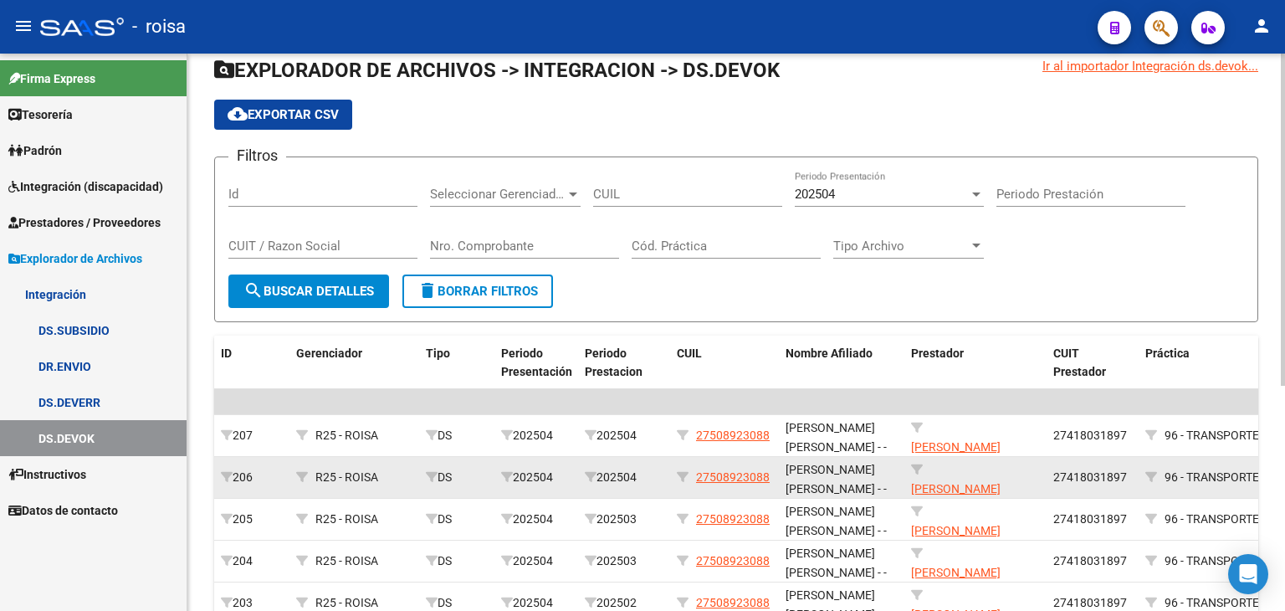
click at [1111, 471] on span "27418031897" at bounding box center [1090, 476] width 74 height 13
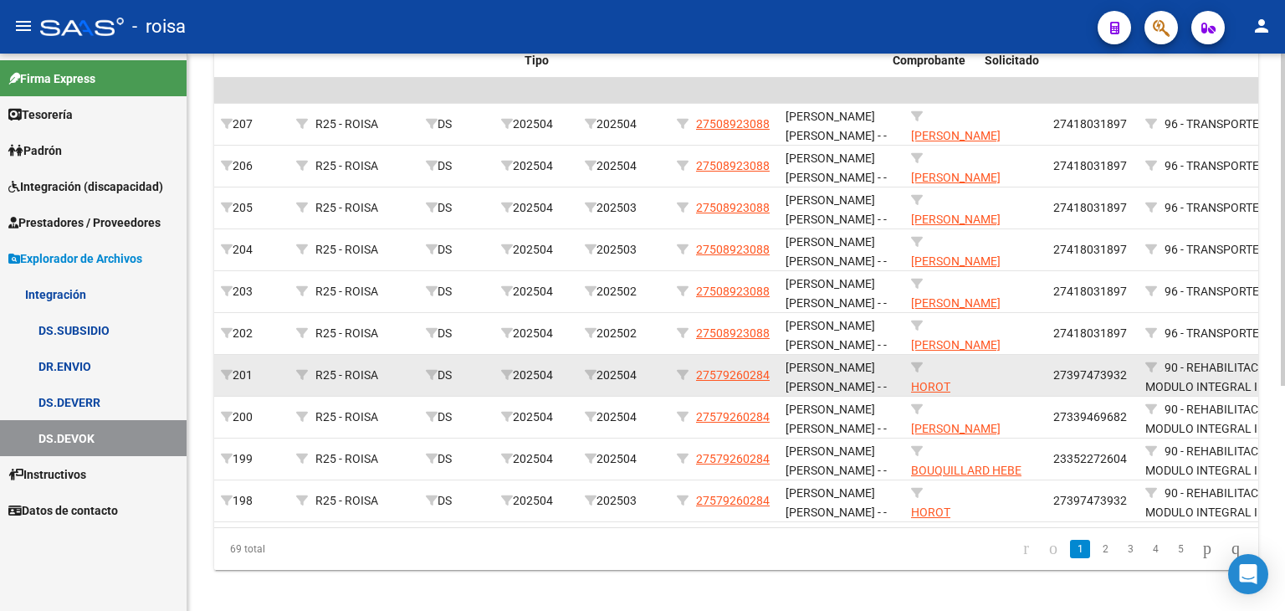
scroll to position [0, 914]
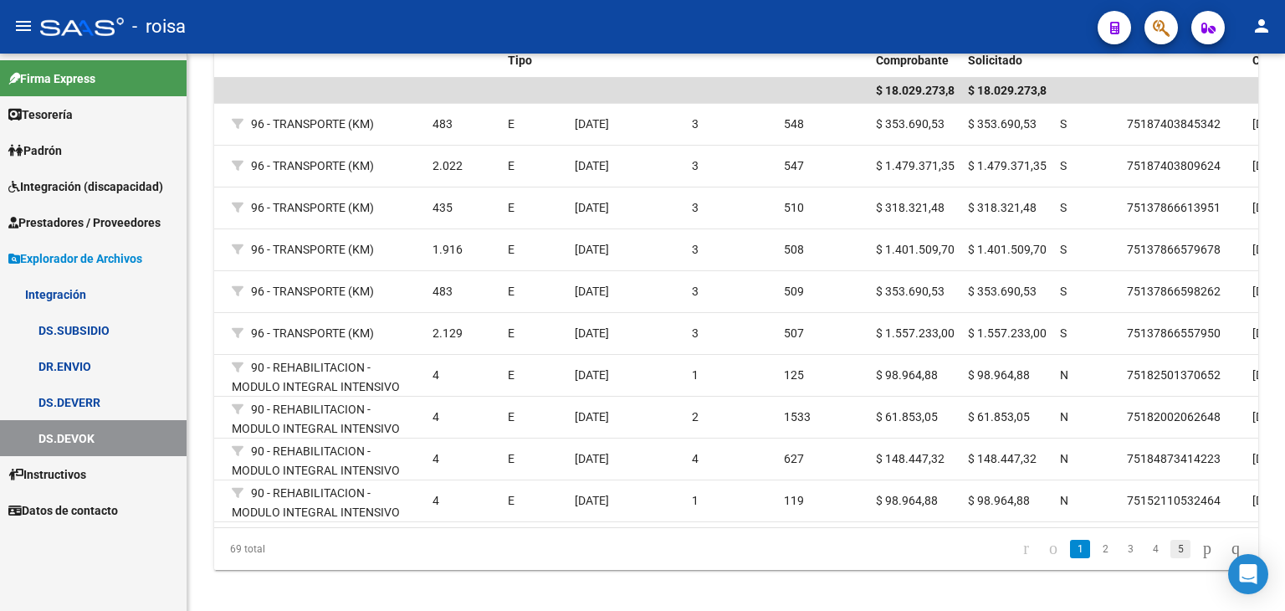
click at [1171, 558] on link "5" at bounding box center [1181, 549] width 20 height 18
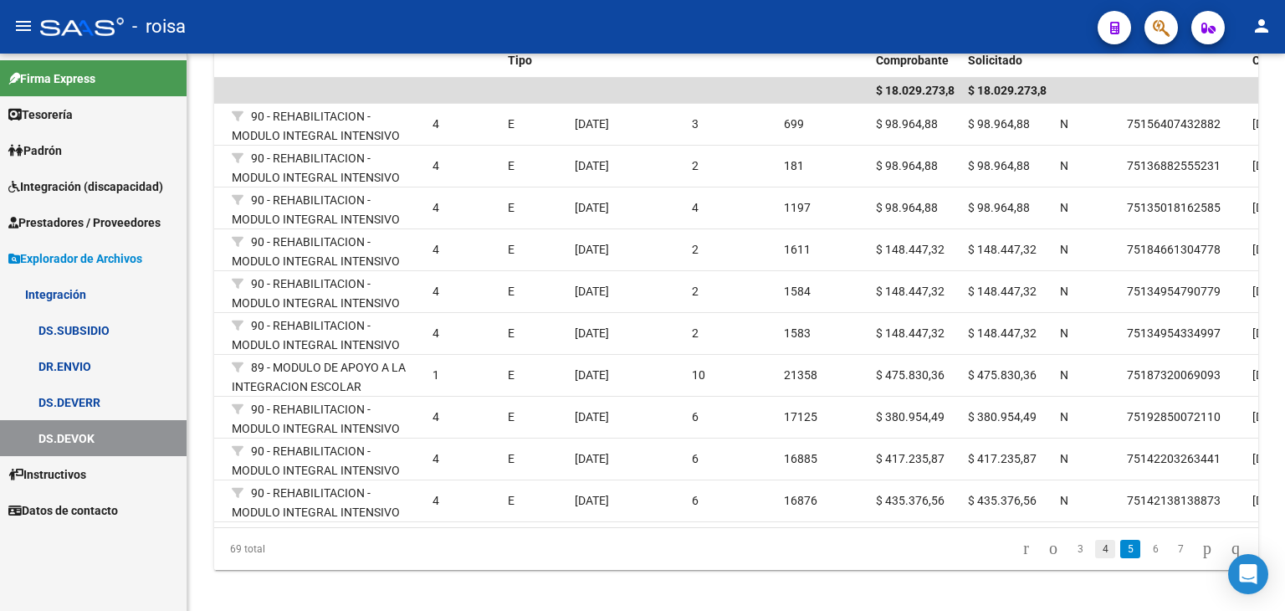
click at [1095, 554] on link "4" at bounding box center [1105, 549] width 20 height 18
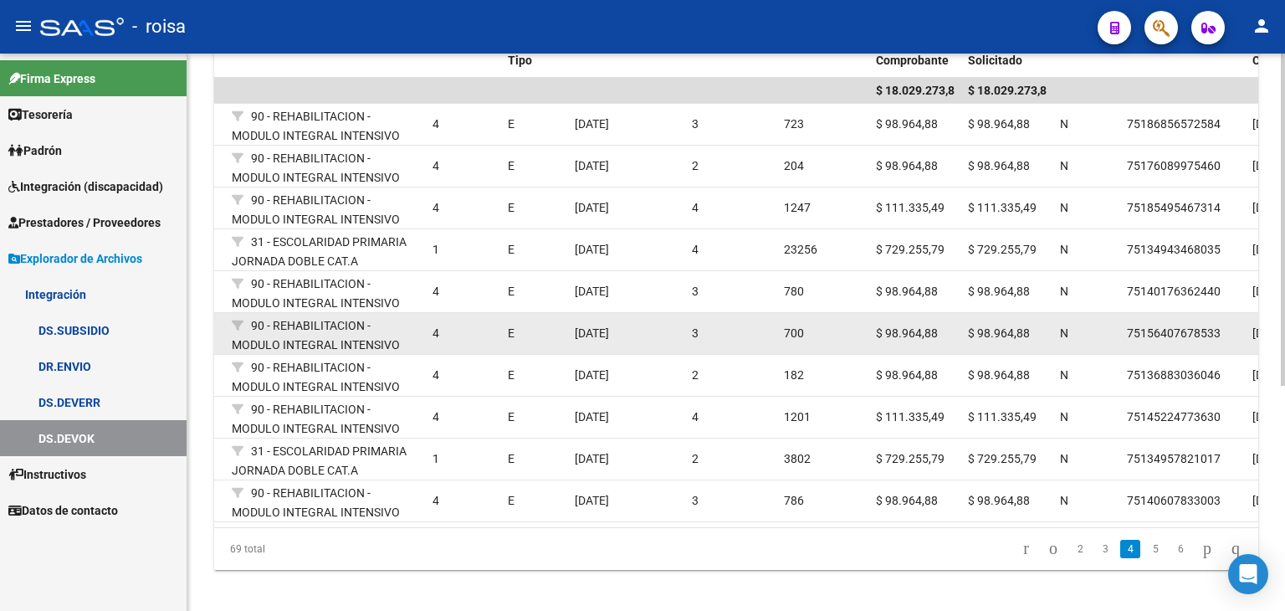
click at [780, 349] on datatable-body-cell "700" at bounding box center [823, 333] width 92 height 41
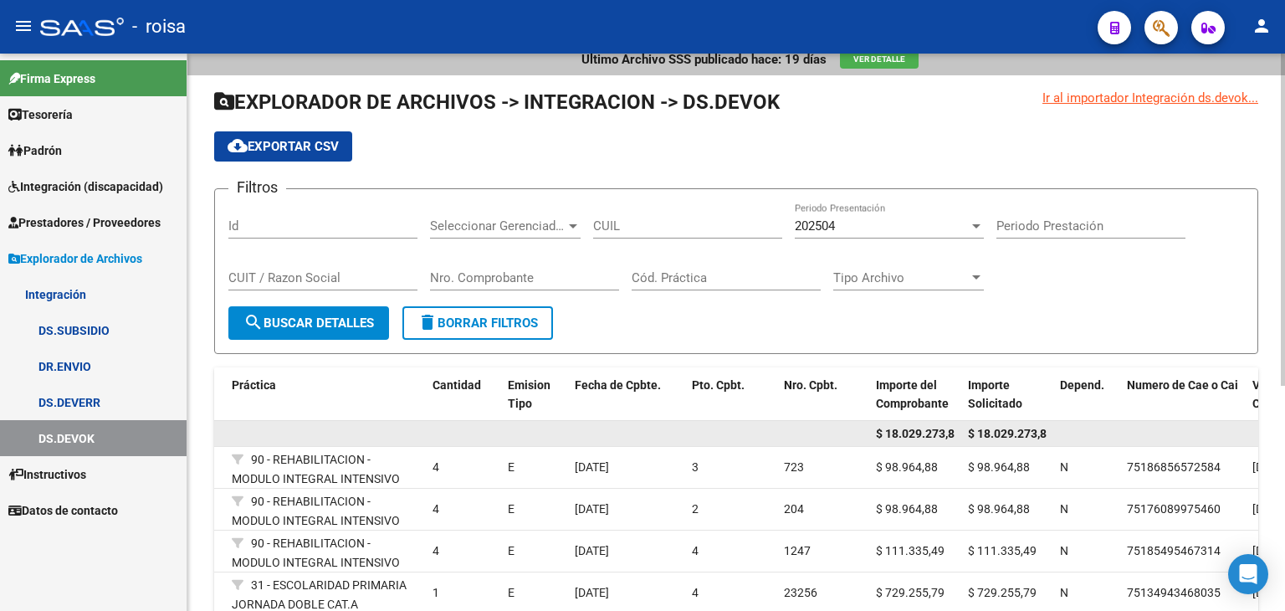
scroll to position [0, 0]
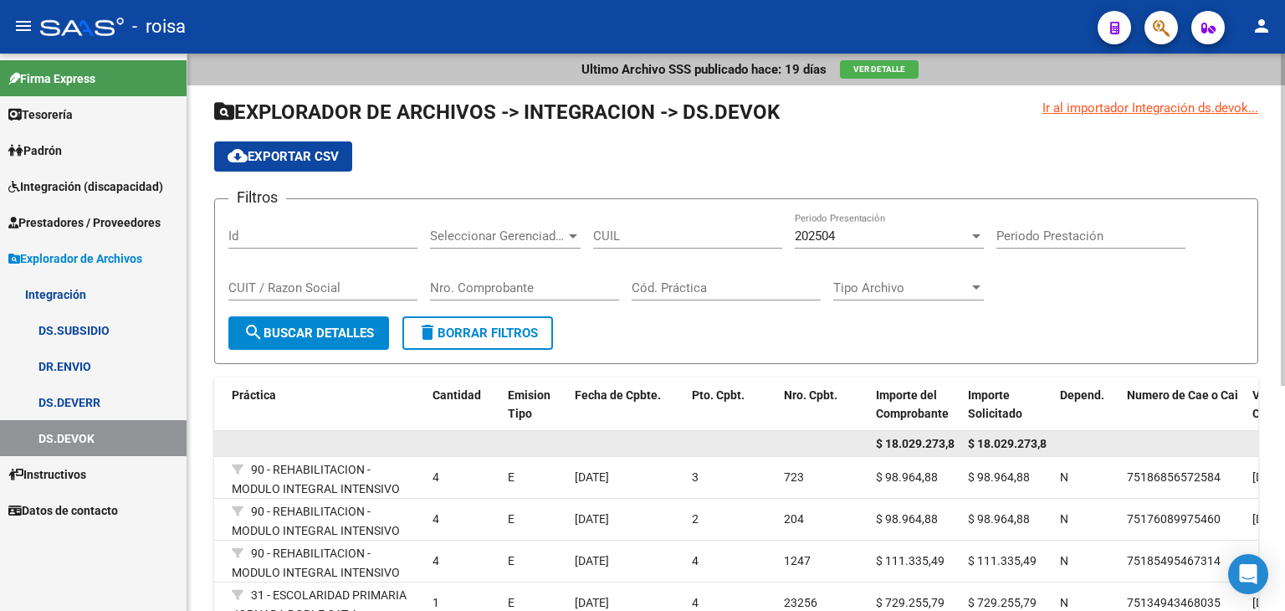
click at [1265, 71] on div "Ultimo Archivo SSS publicado hace: 19 [PERSON_NAME] Ver Detalle Ir al importado…" at bounding box center [738, 515] width 1102 height 923
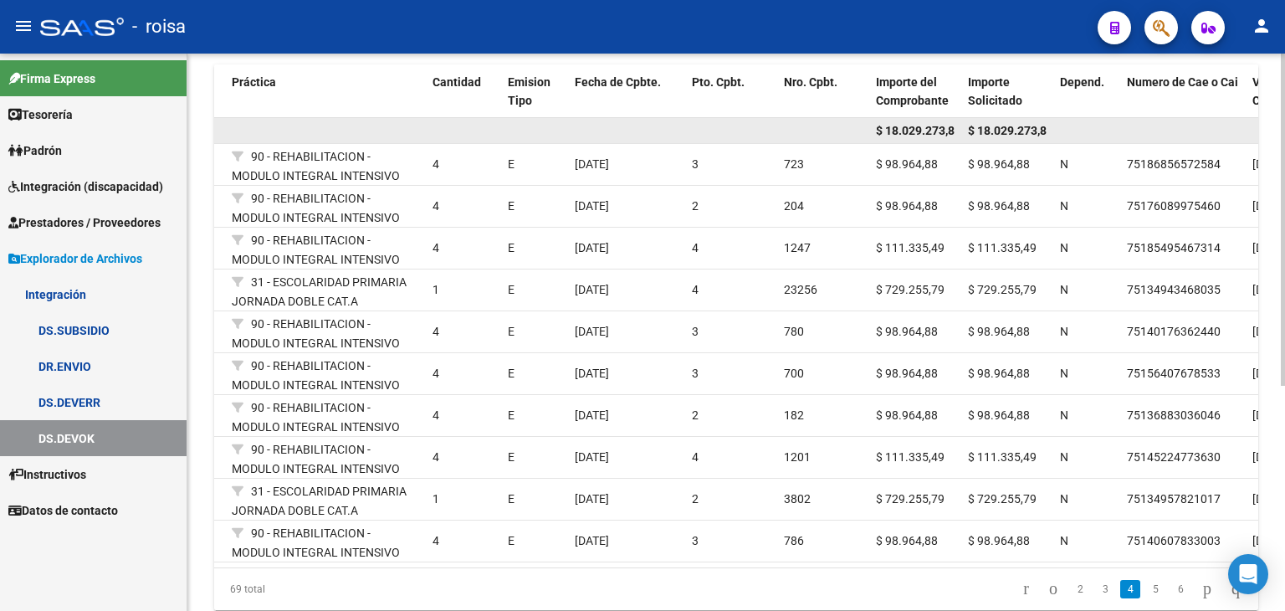
scroll to position [377, 0]
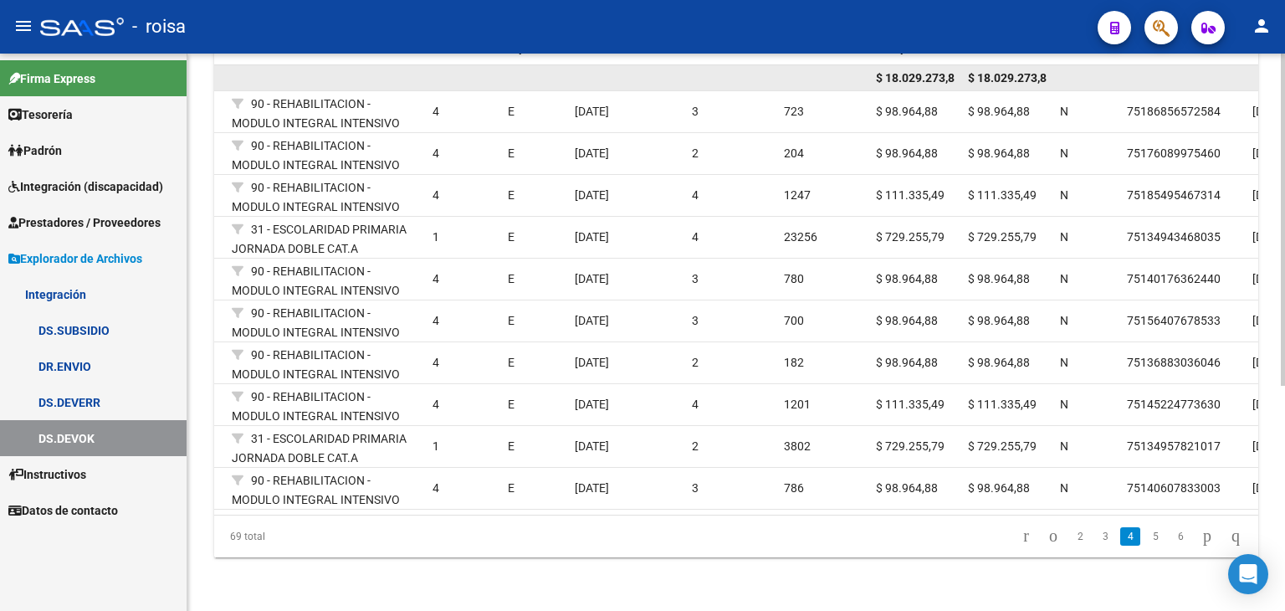
click at [1284, 454] on div at bounding box center [1283, 445] width 4 height 332
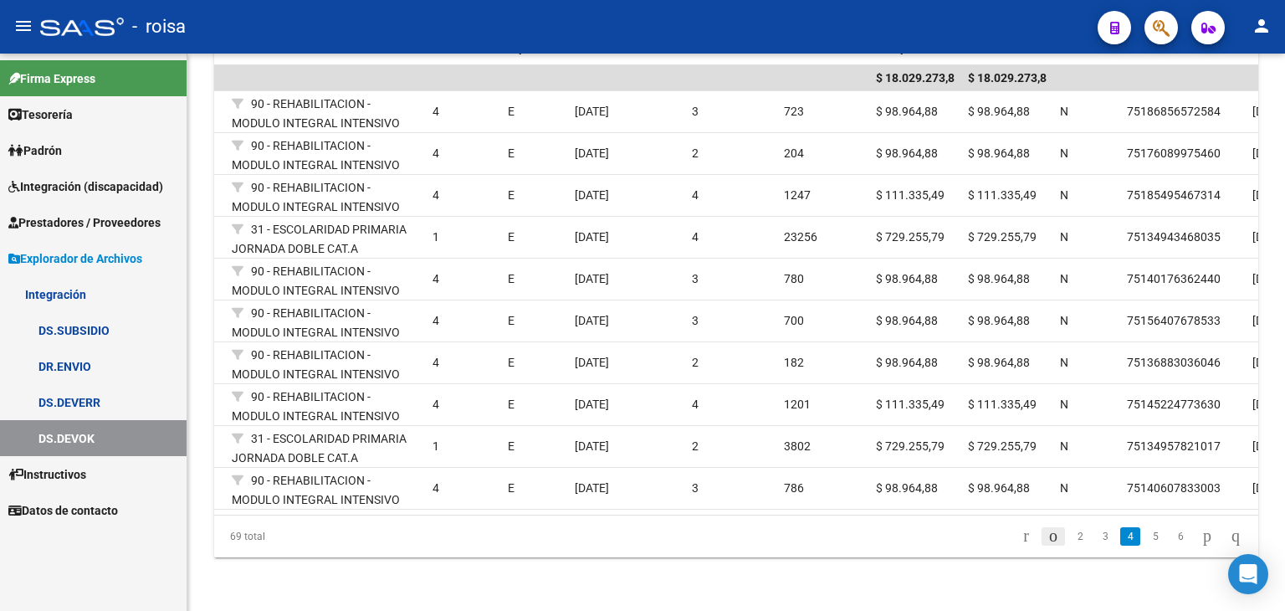
click at [1047, 533] on icon "go to previous page" at bounding box center [1053, 535] width 13 height 20
click at [1027, 533] on div "69 total 1 2 3 4 5" at bounding box center [736, 536] width 1044 height 42
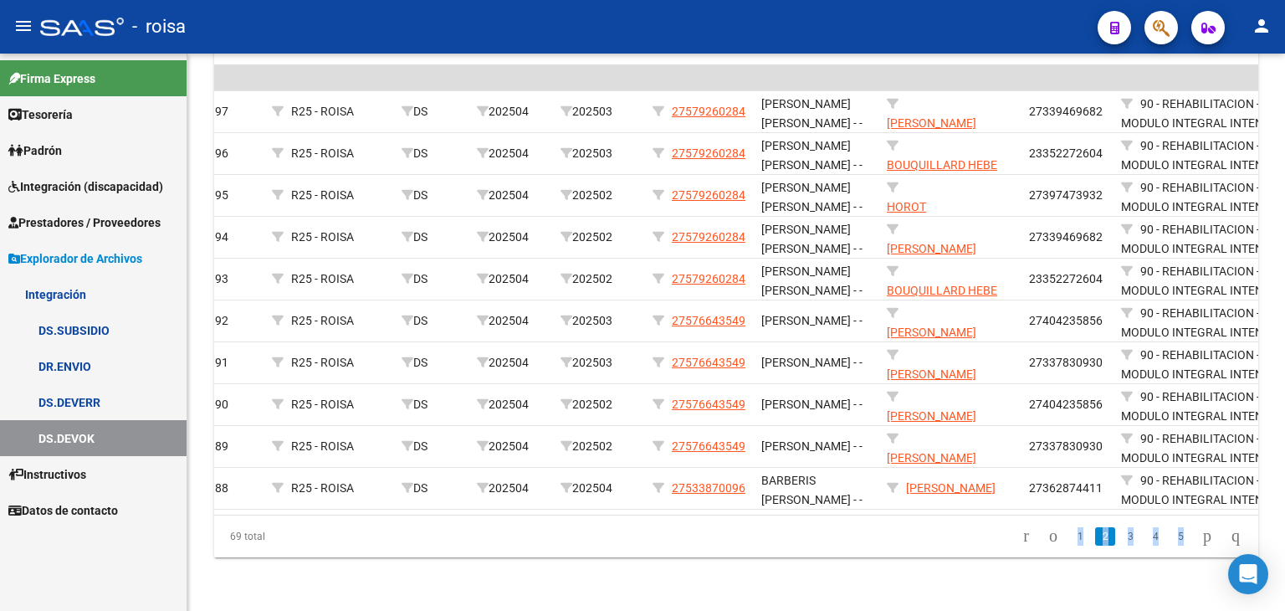
scroll to position [0, 0]
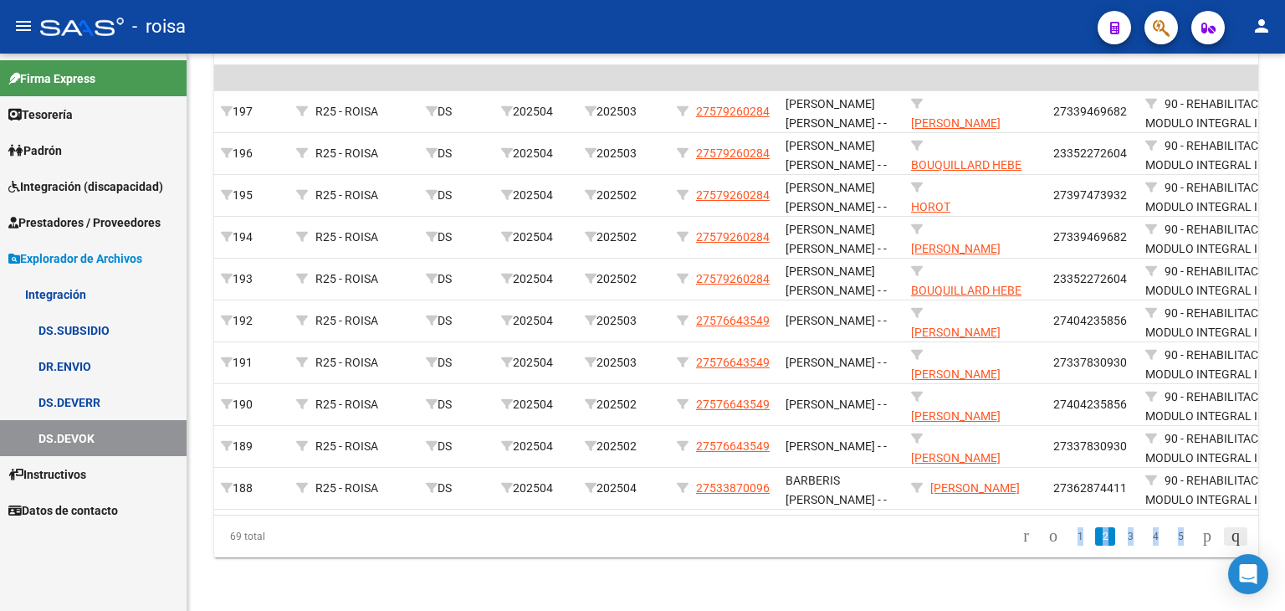
click at [1229, 532] on icon "go to last page" at bounding box center [1235, 535] width 13 height 20
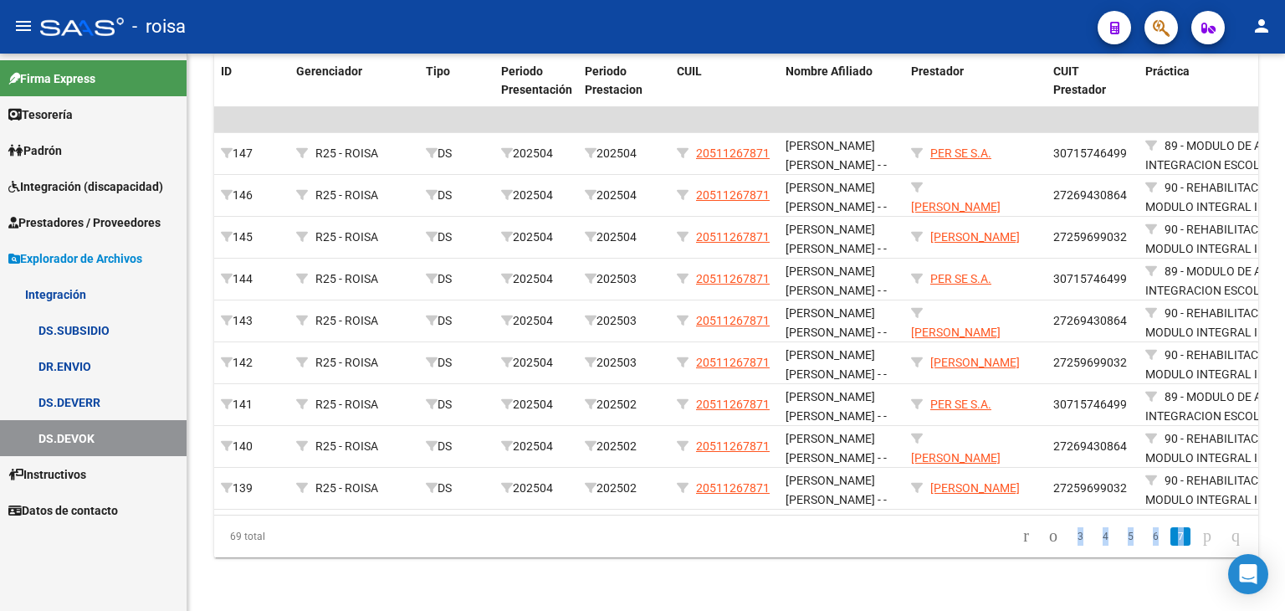
scroll to position [335, 0]
click at [1145, 539] on link "6" at bounding box center [1155, 536] width 20 height 18
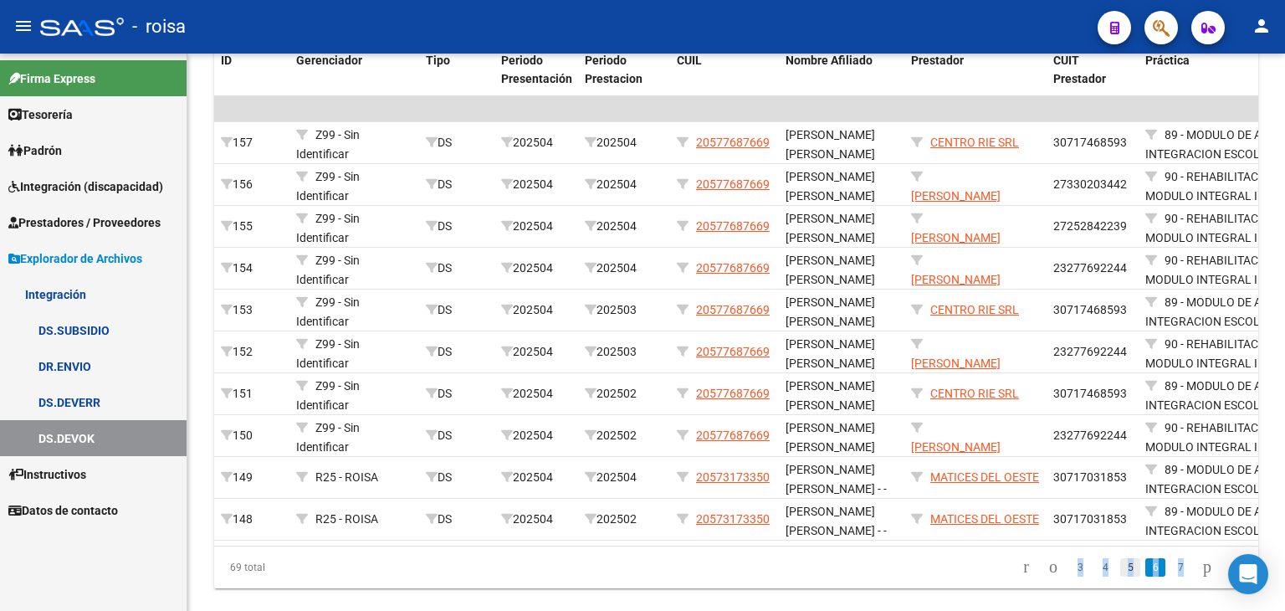
click at [1120, 572] on link "5" at bounding box center [1130, 567] width 20 height 18
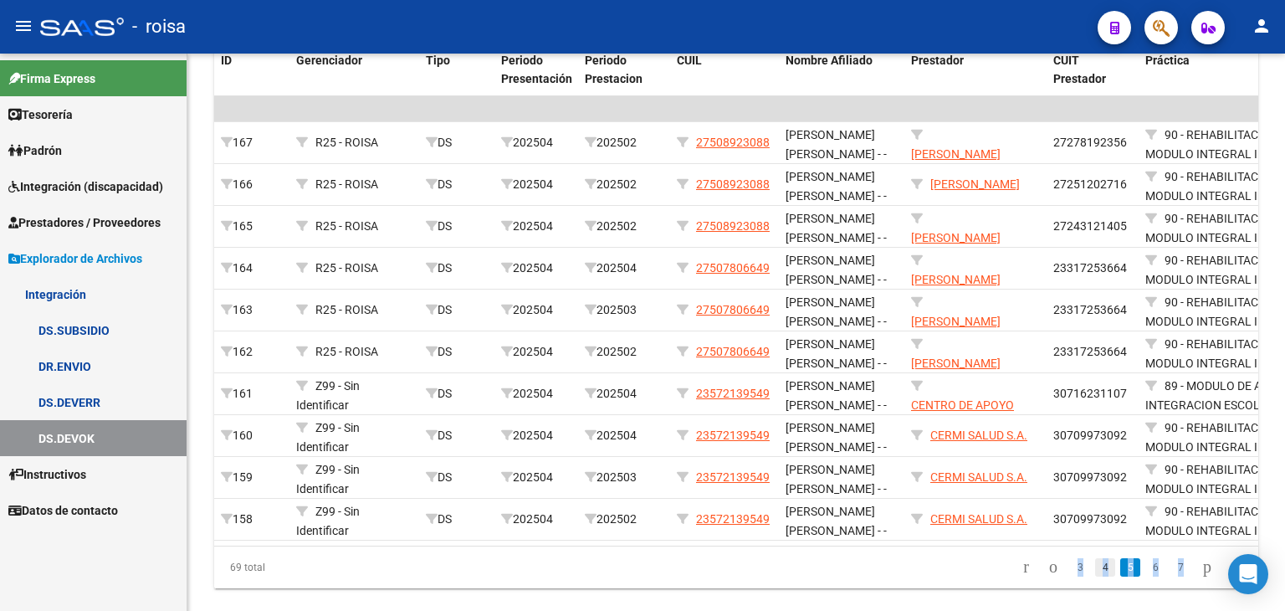
click at [1095, 576] on link "4" at bounding box center [1105, 567] width 20 height 18
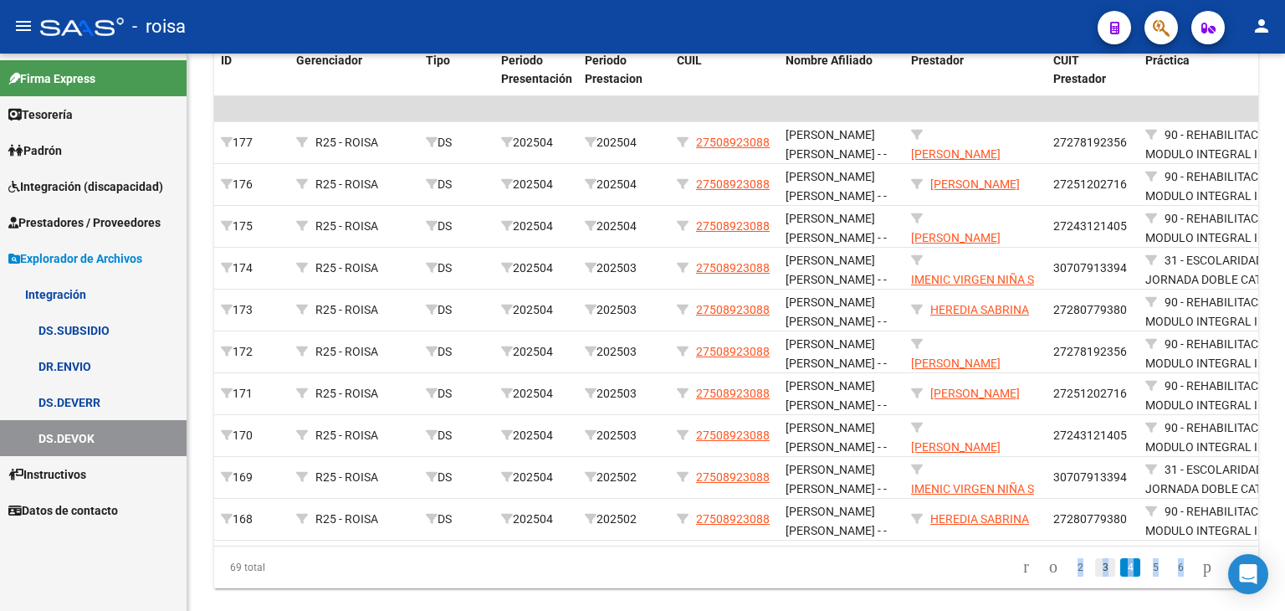
click at [1095, 576] on link "3" at bounding box center [1105, 567] width 20 height 18
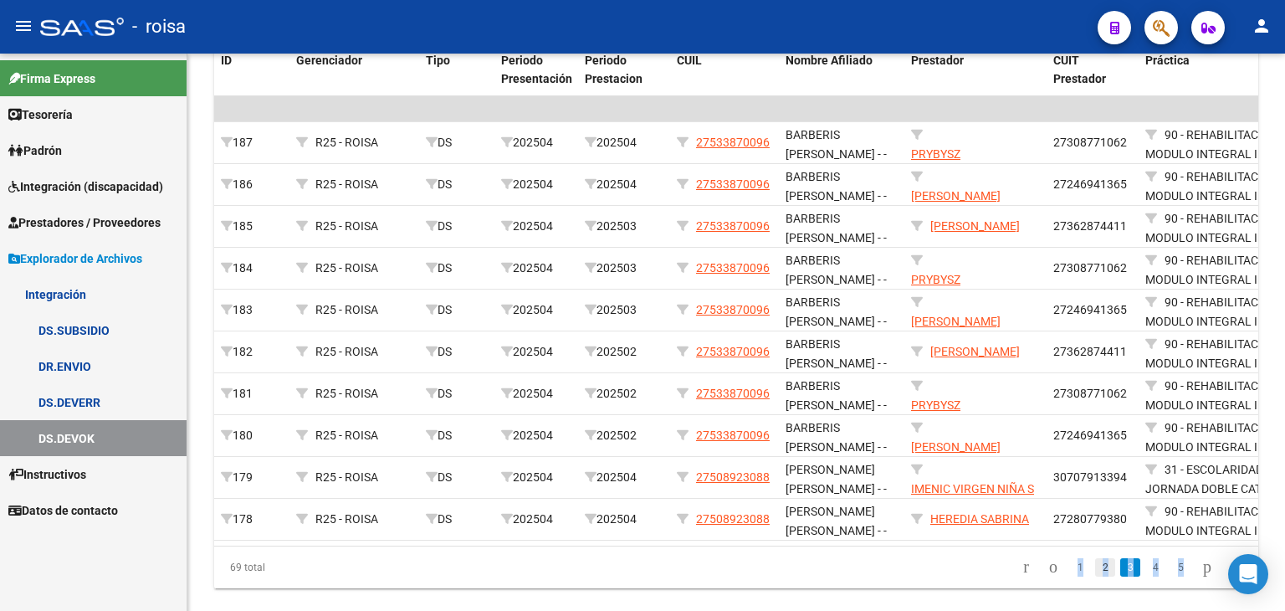
click at [1095, 576] on link "2" at bounding box center [1105, 567] width 20 height 18
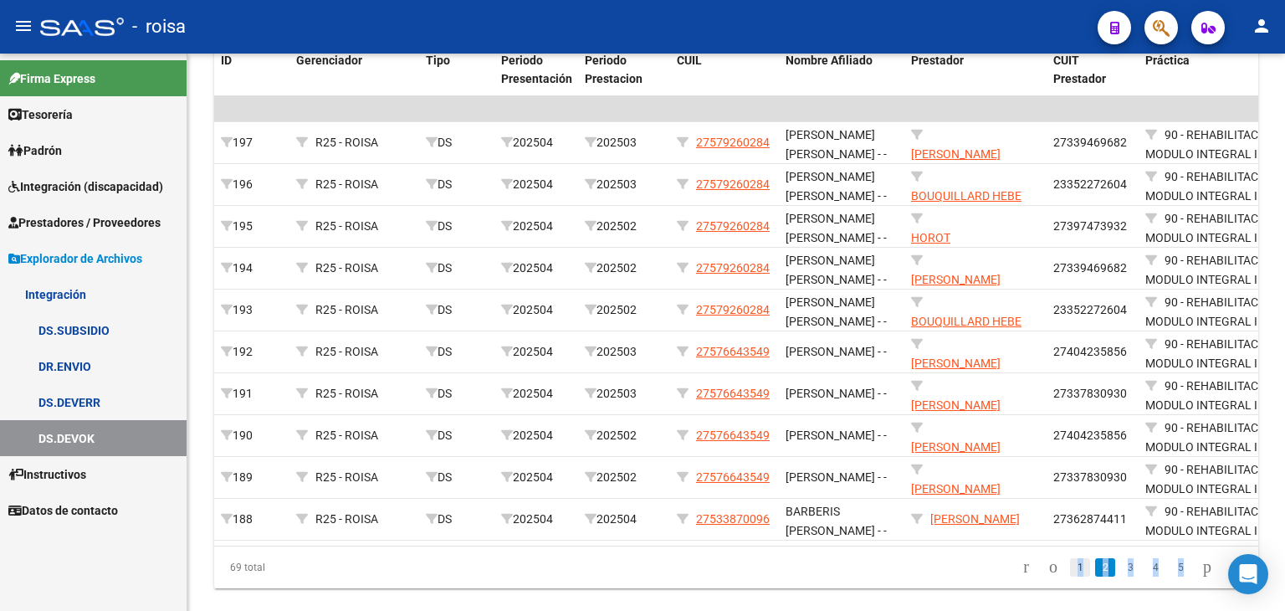
click at [1070, 576] on link "1" at bounding box center [1080, 567] width 20 height 18
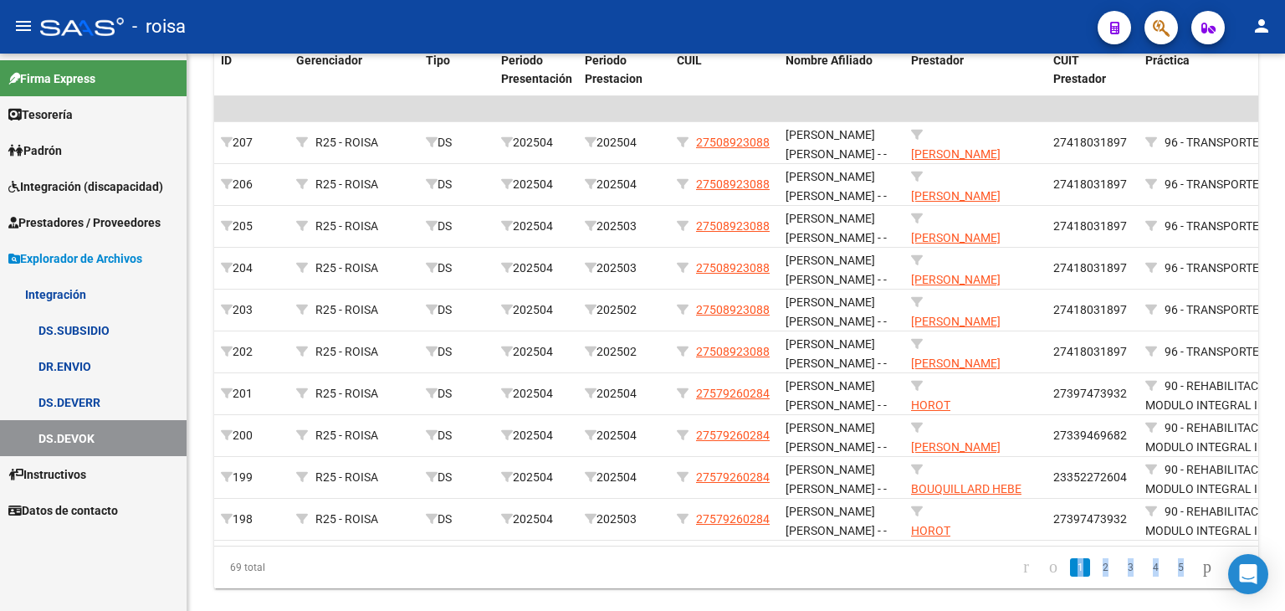
click at [1047, 576] on icon "go to previous page" at bounding box center [1053, 566] width 13 height 20
